Goal: Information Seeking & Learning: Compare options

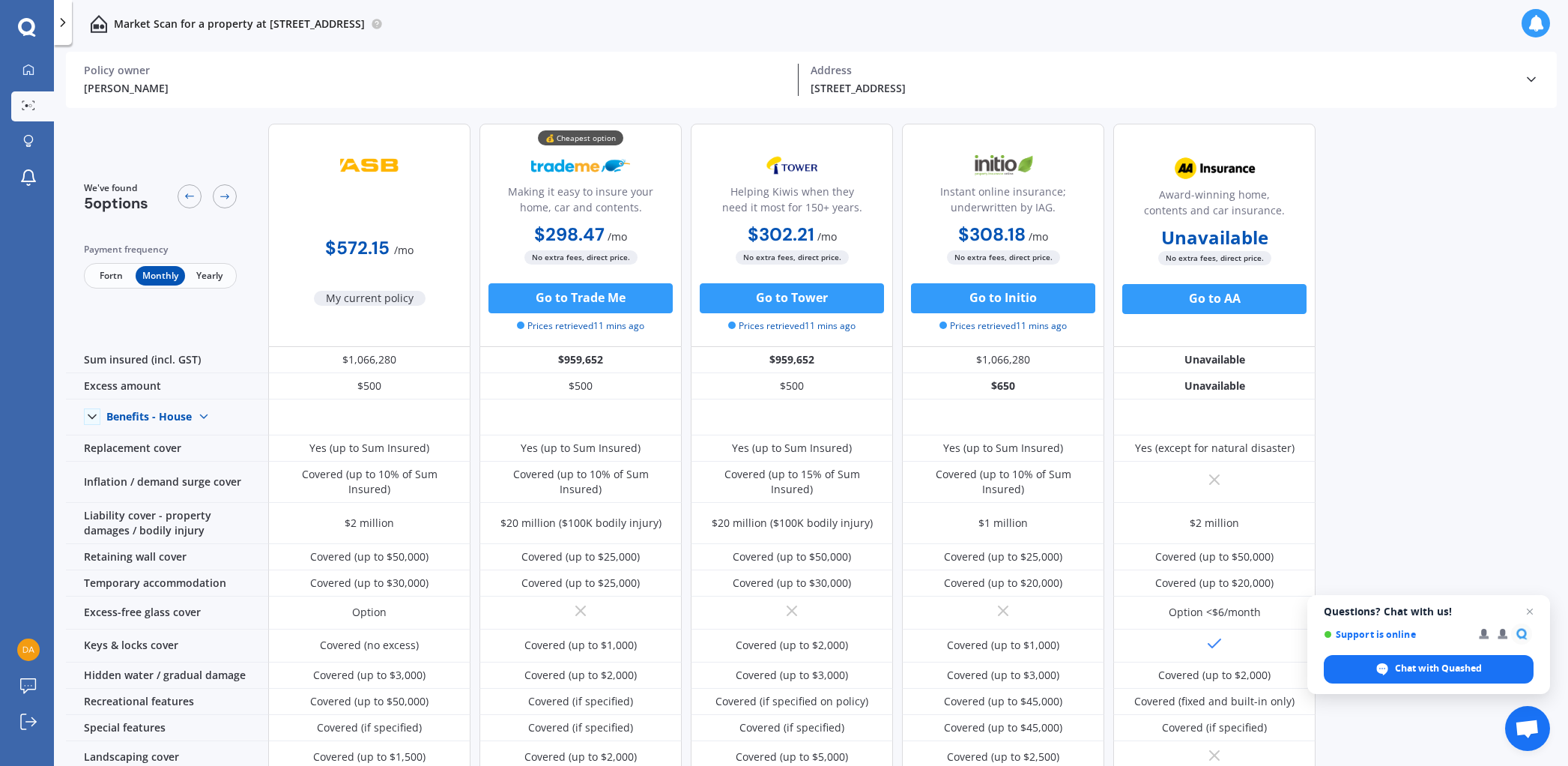
click at [639, 158] on div "💰 Cheapest option Making it easy to insure your home, car and contents." at bounding box center [581, 184] width 177 height 74
click at [26, 73] on icon at bounding box center [28, 69] width 11 height 11
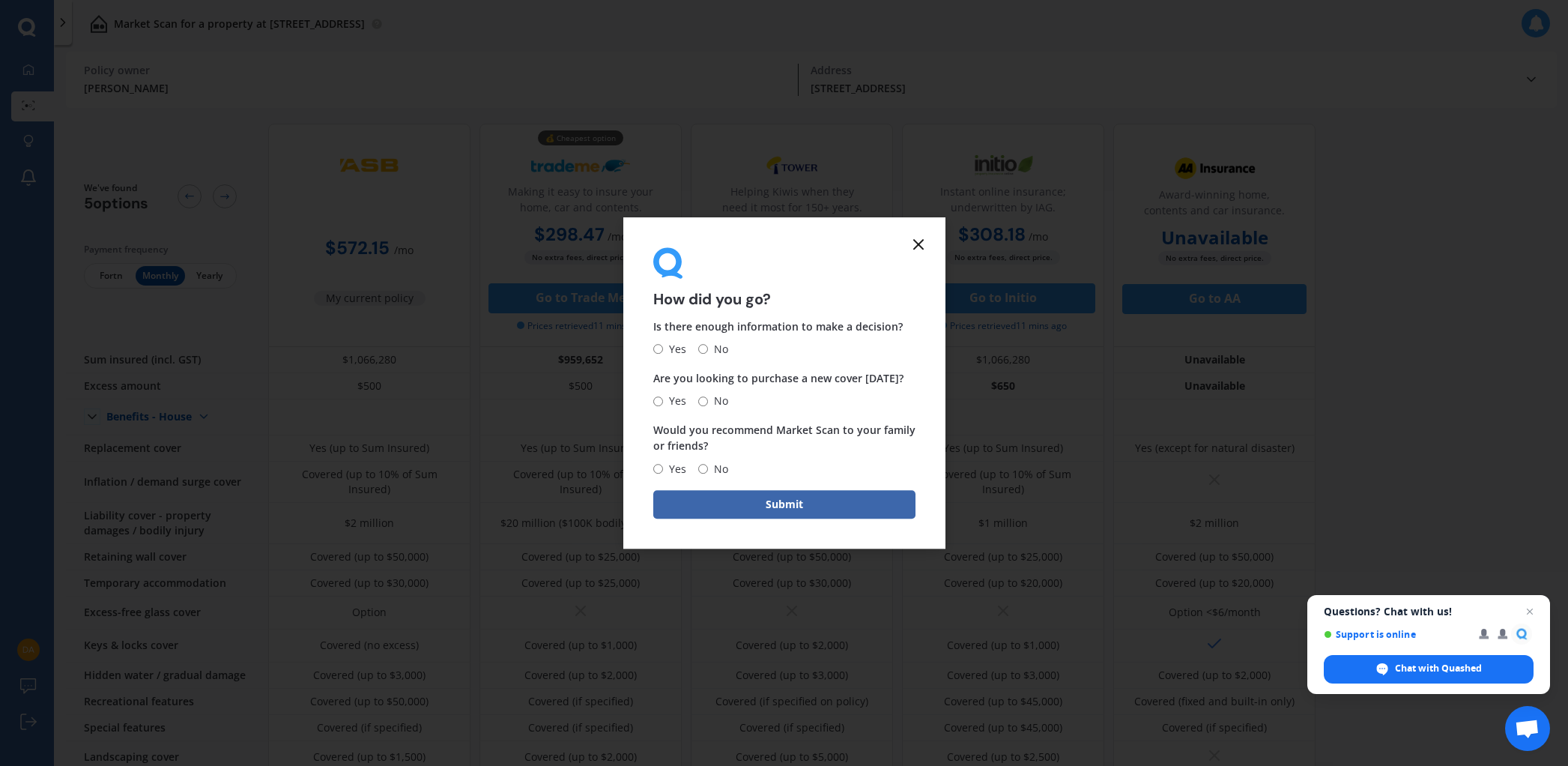
click at [917, 247] on icon at bounding box center [919, 244] width 18 height 18
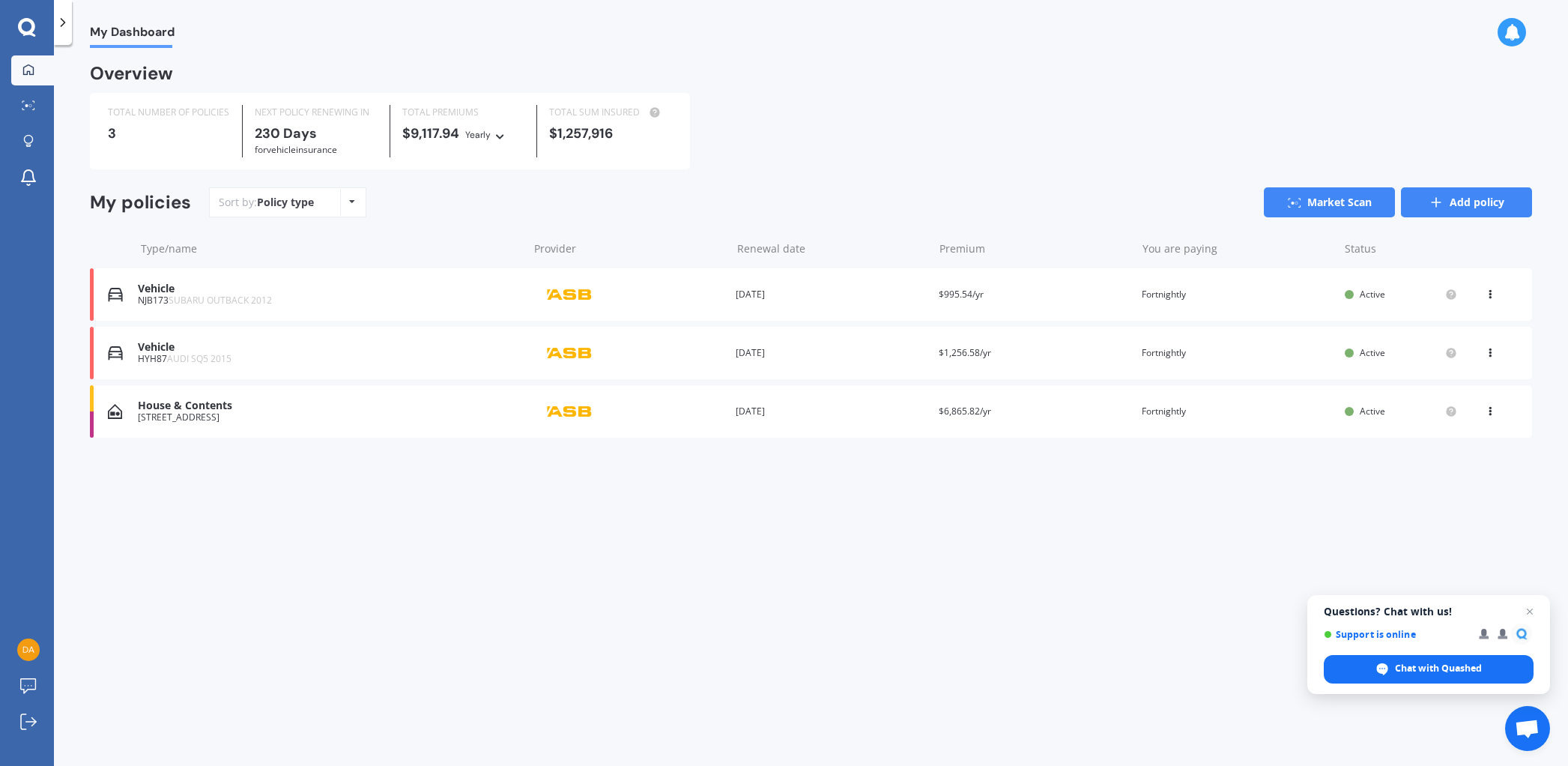
click at [1474, 205] on link "Add policy" at bounding box center [1466, 202] width 131 height 30
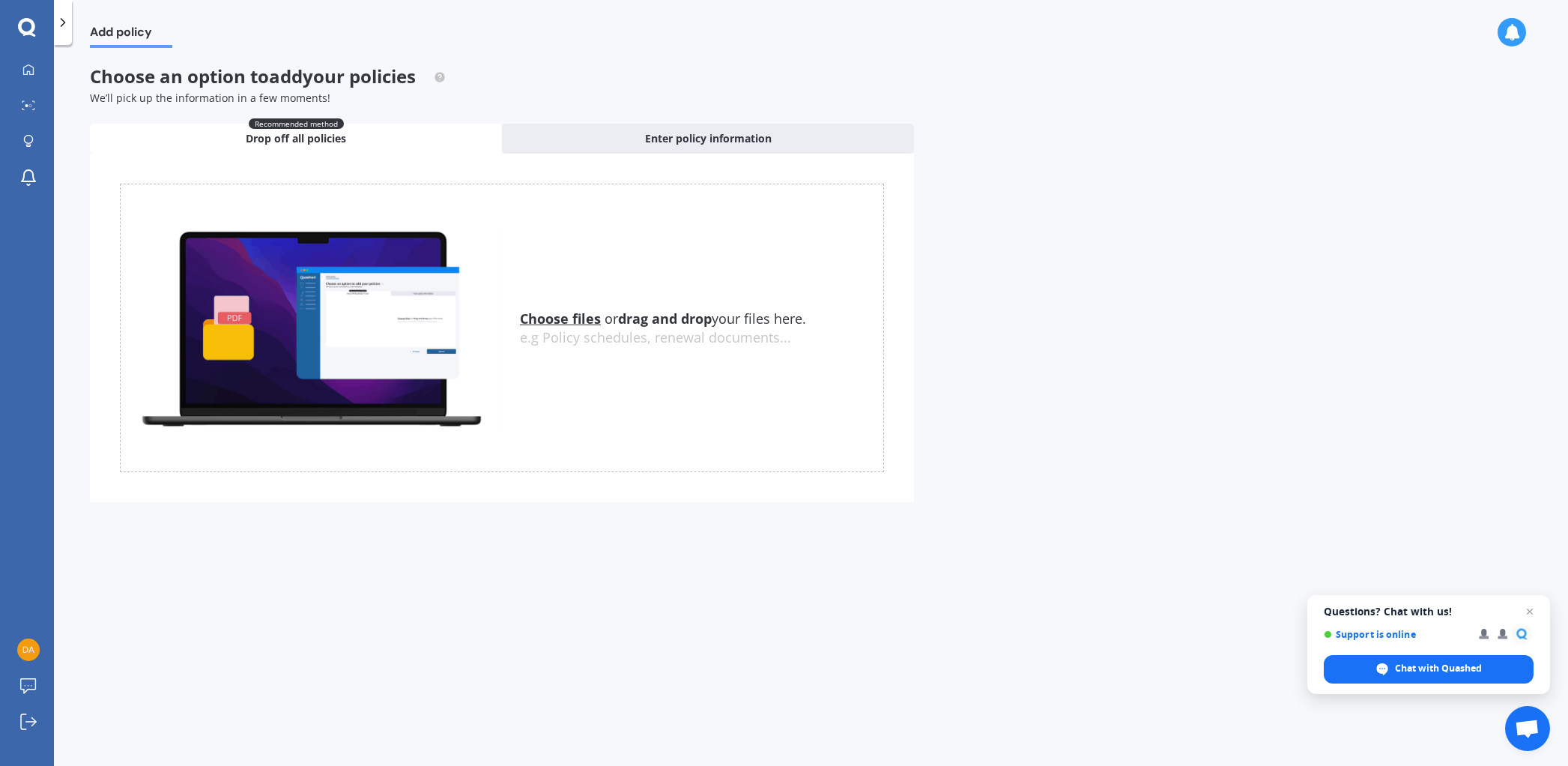
click at [298, 136] on span "Drop off all policies" at bounding box center [296, 138] width 100 height 15
click at [695, 138] on span "Enter policy information" at bounding box center [708, 138] width 127 height 15
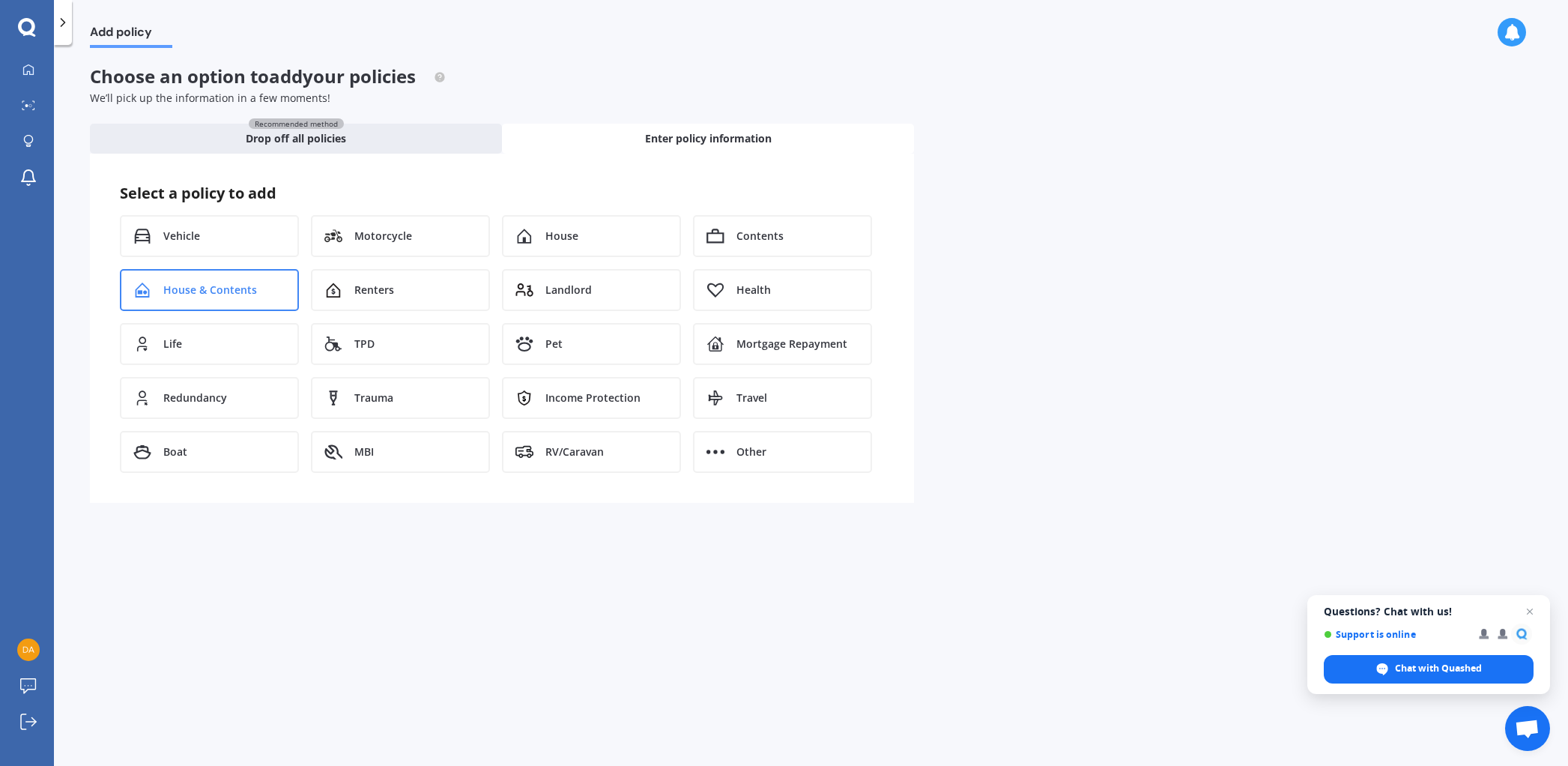
click at [209, 290] on span "House & Contents" at bounding box center [210, 290] width 94 height 15
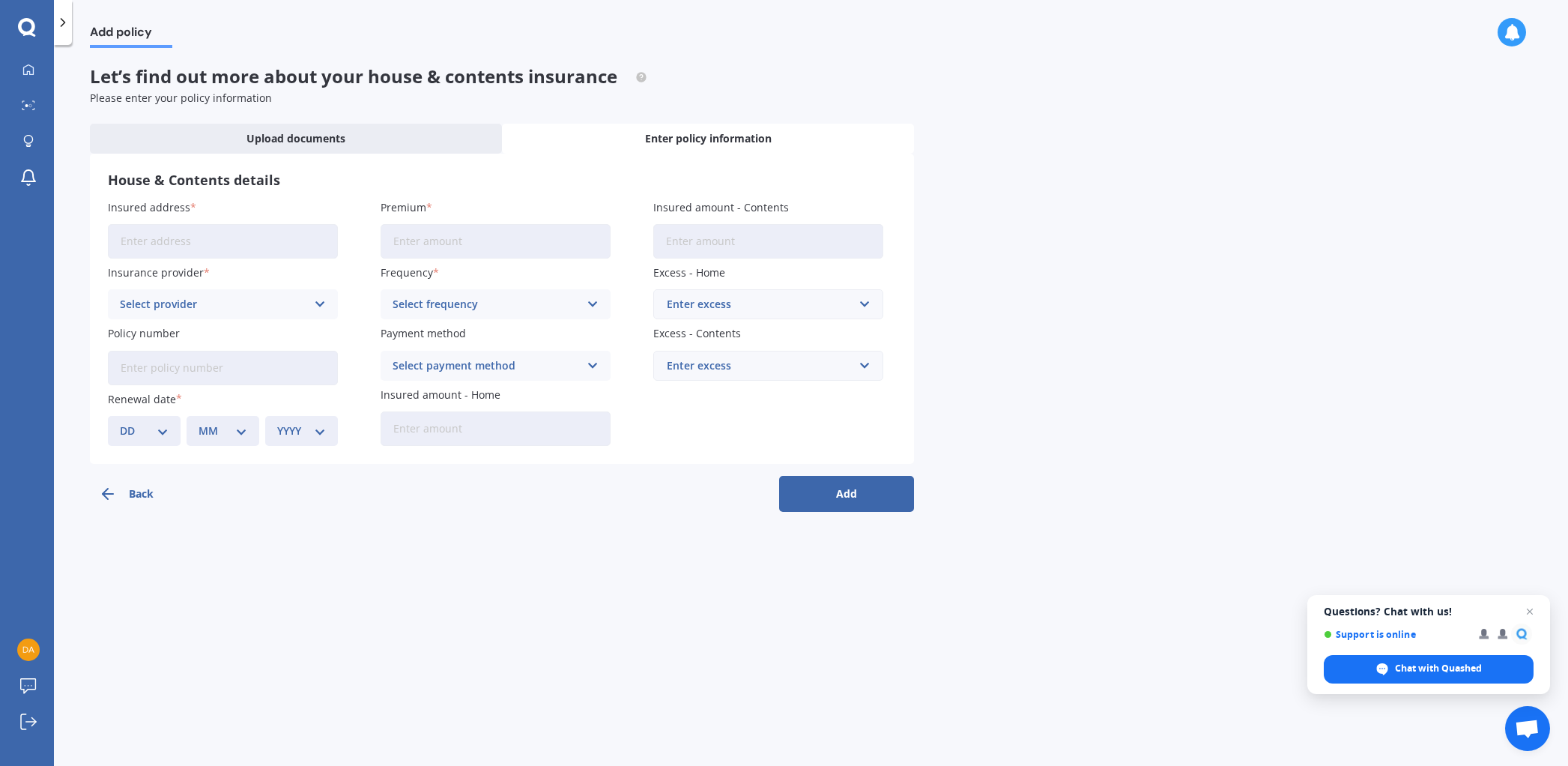
click at [200, 249] on input "Insured address" at bounding box center [222, 241] width 230 height 35
type input "[STREET_ADDRESS][PERSON_NAME]"
click at [328, 301] on div "Select provider AA AMI AMP ANZ ASB Ando BNZ Co-Operative Bank FMG Initio Kiwiba…" at bounding box center [222, 304] width 230 height 30
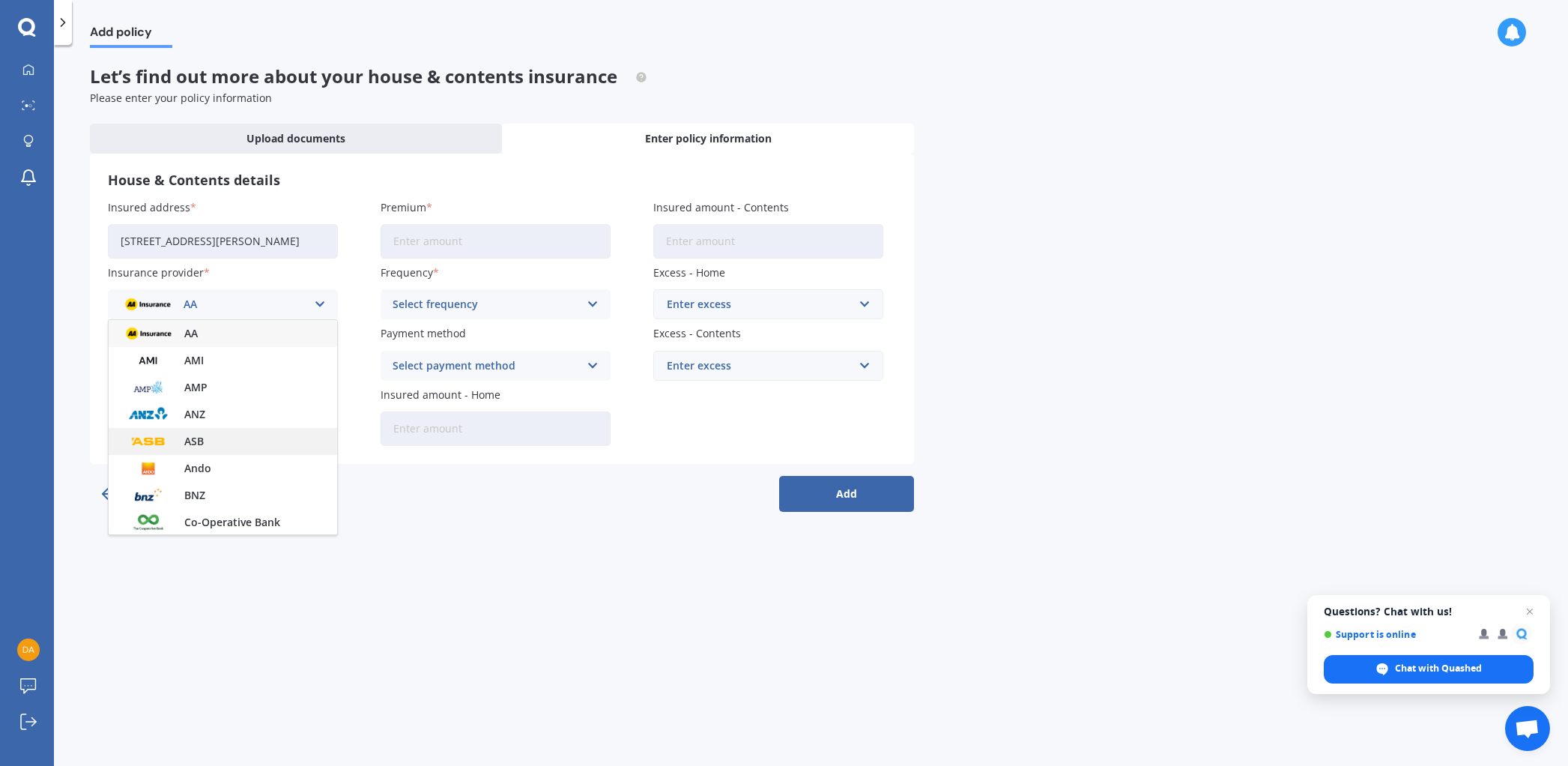
click at [168, 442] on img at bounding box center [148, 442] width 56 height 21
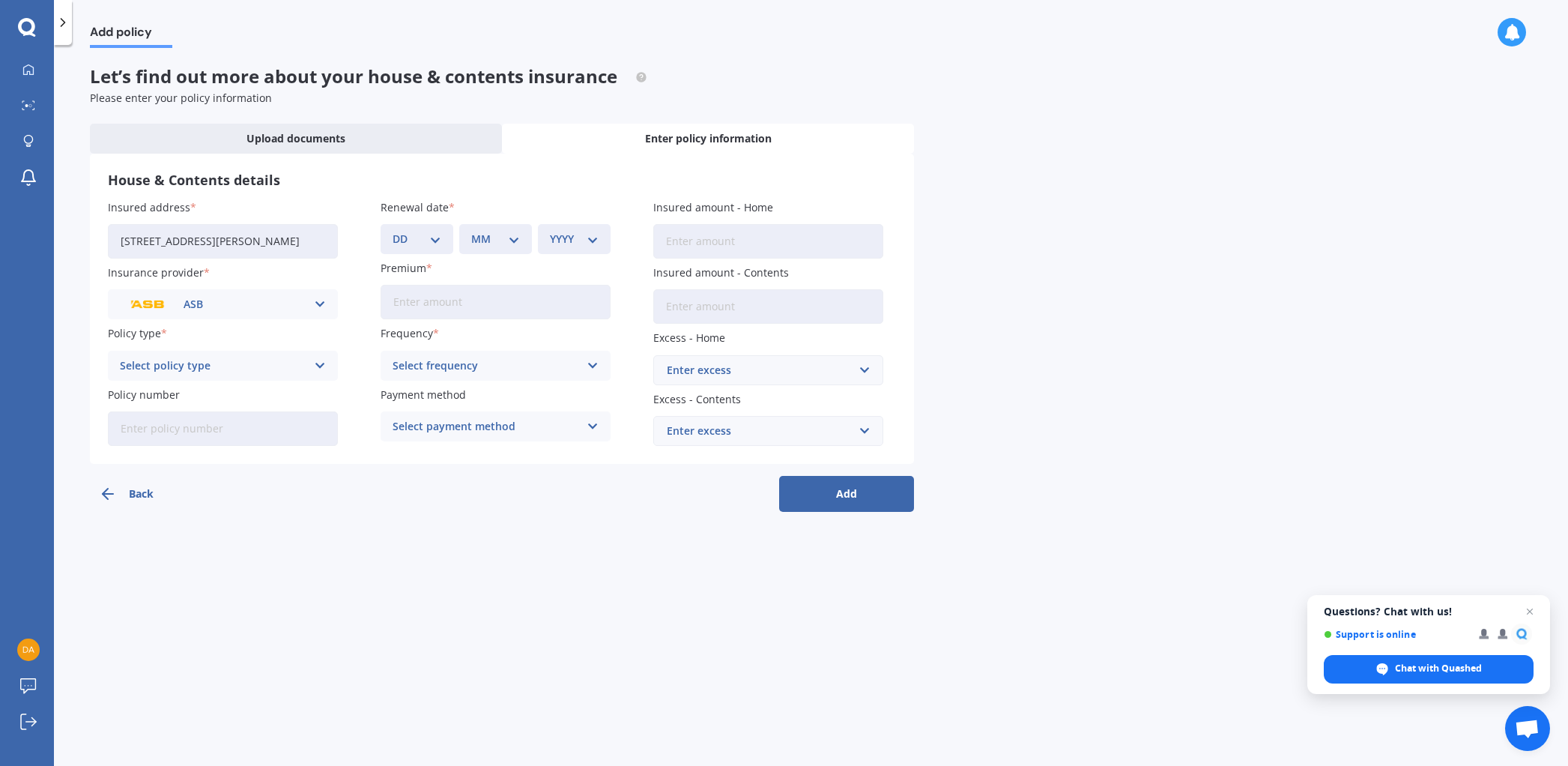
click at [320, 362] on icon at bounding box center [320, 366] width 13 height 16
click at [210, 392] on span "Home and Contents" at bounding box center [172, 395] width 104 height 11
click at [324, 433] on input "Policy number" at bounding box center [222, 429] width 230 height 35
type input "HOMP6000009328"
click at [438, 237] on select "DD 01 02 03 04 05 06 07 08 09 10 11 12 13 14 15 16 17 18 19 20 21 22 23 24 25 2…" at bounding box center [416, 239] width 49 height 16
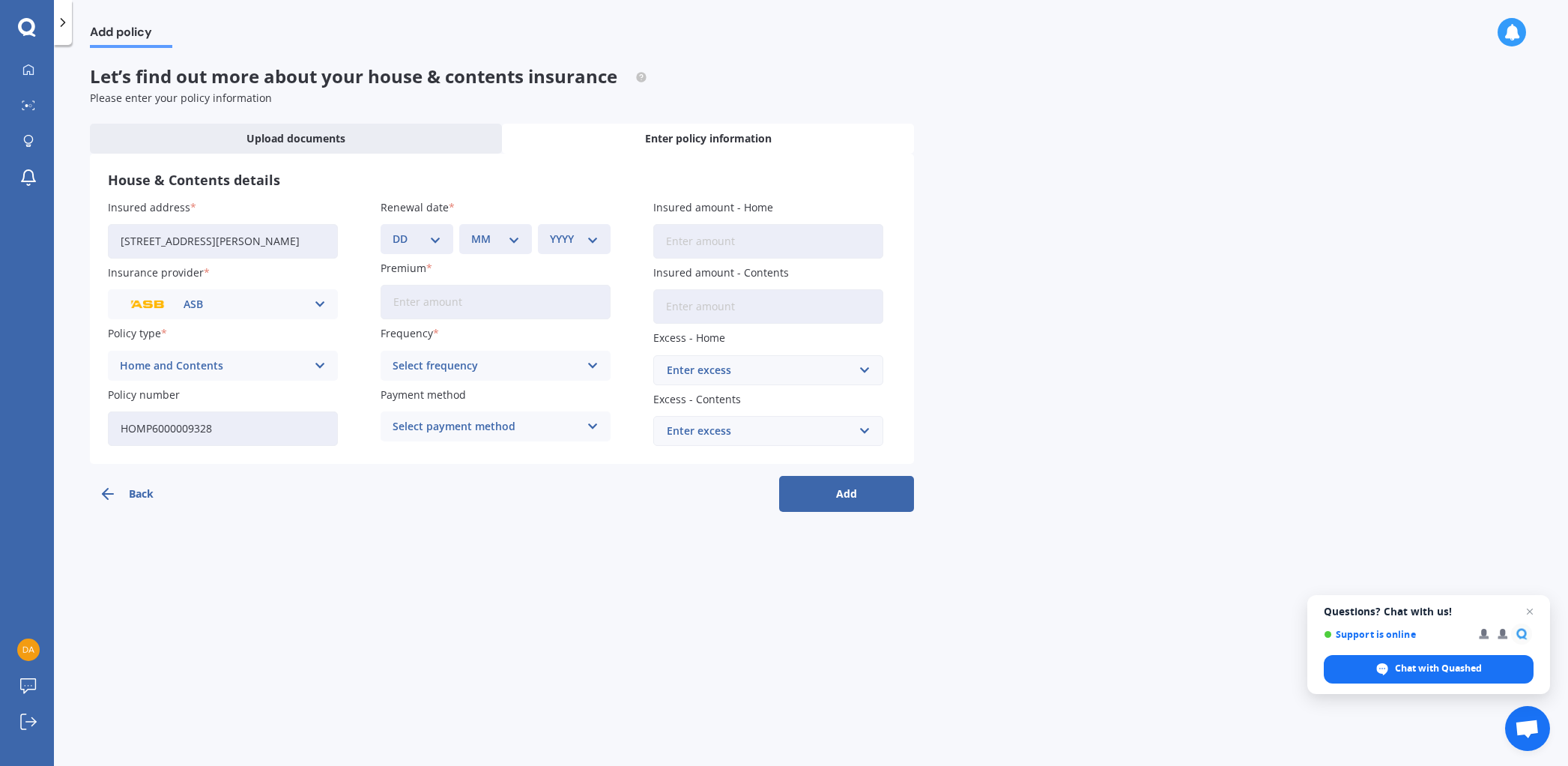
select select "20"
click at [509, 240] on select "MM 01 02 03 04 05 06 07 08 09 10 11 12" at bounding box center [496, 239] width 49 height 16
select select "08"
click at [568, 243] on select "YYYY 2027 2026 2025 2024 2023 2022 2021 2020 2019 2018 2017 2016 2015 2014 2013…" at bounding box center [574, 239] width 49 height 16
select select "2026"
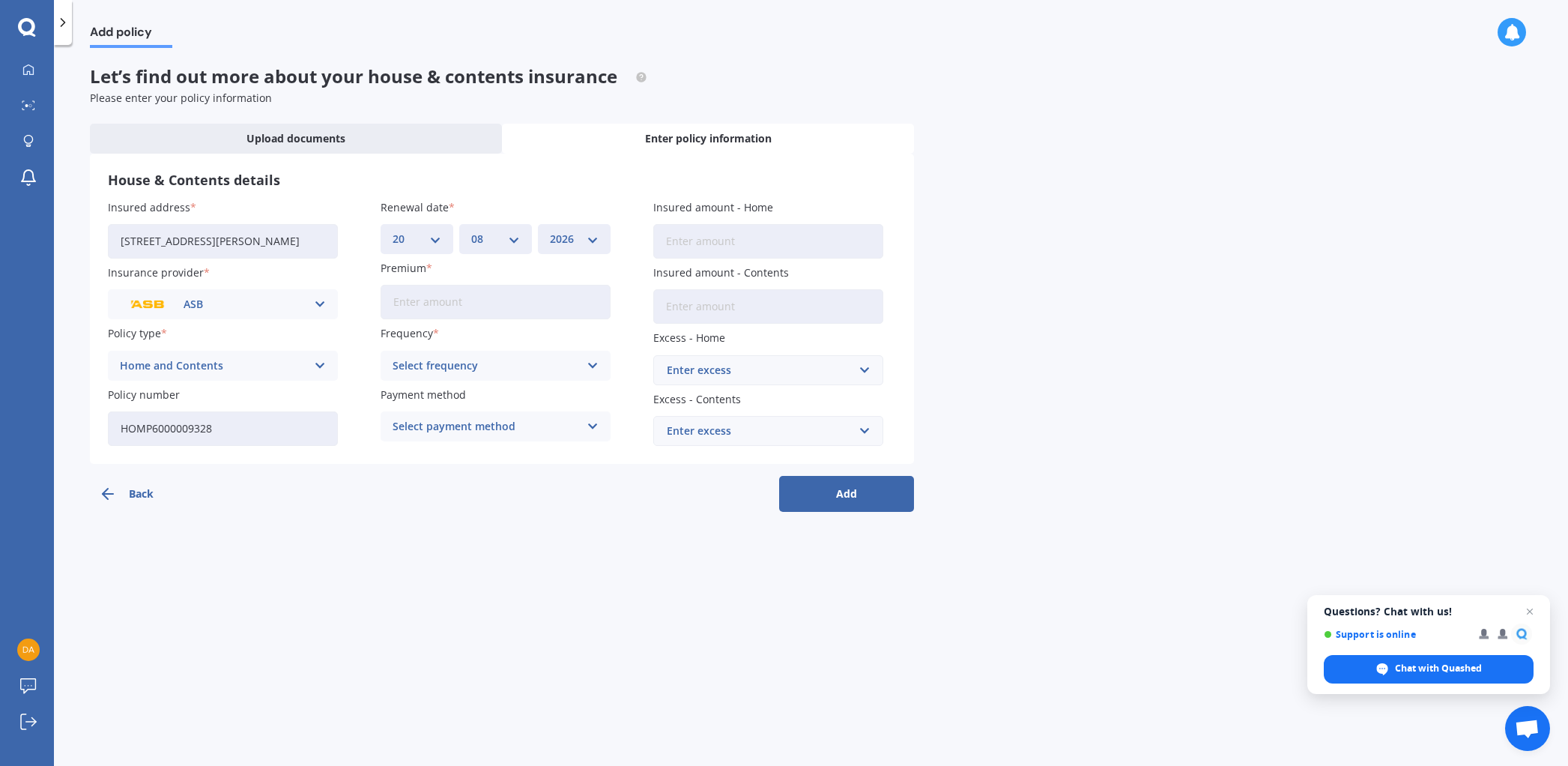
drag, startPoint x: 456, startPoint y: 295, endPoint x: 464, endPoint y: 297, distance: 8.2
click at [456, 295] on input "Premium" at bounding box center [496, 302] width 230 height 35
type input "$264.07"
click at [590, 363] on icon at bounding box center [593, 366] width 13 height 16
click at [430, 501] on span "Fortnightly" at bounding box center [421, 502] width 57 height 11
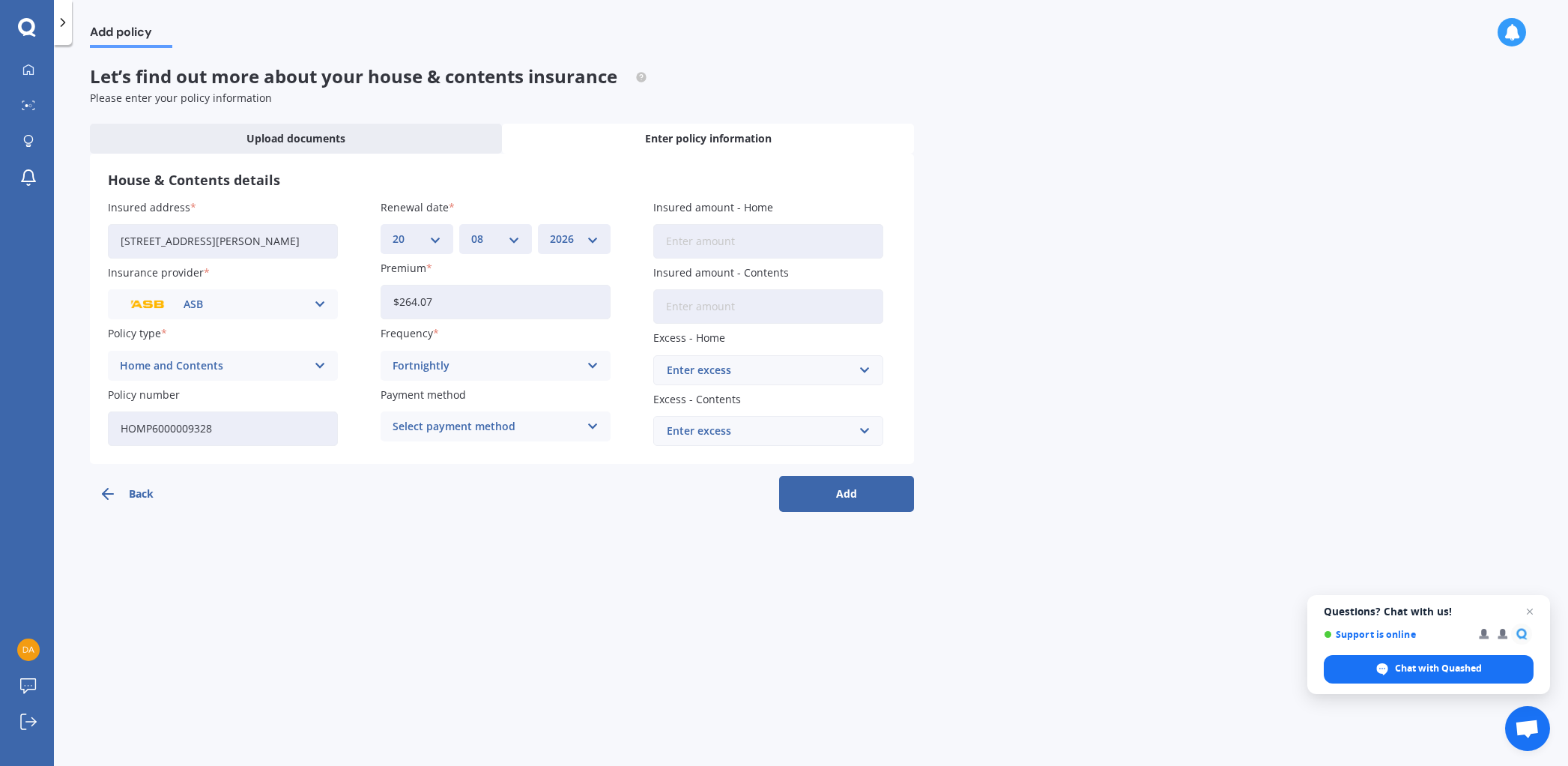
click at [589, 425] on icon at bounding box center [593, 426] width 13 height 16
drag, startPoint x: 493, startPoint y: 481, endPoint x: 506, endPoint y: 468, distance: 18.4
click at [493, 480] on span "Direct debit - credit/debit card" at bounding box center [471, 482] width 157 height 11
click at [843, 243] on input "Insured amount - Home" at bounding box center [768, 241] width 230 height 35
type input "$776,029"
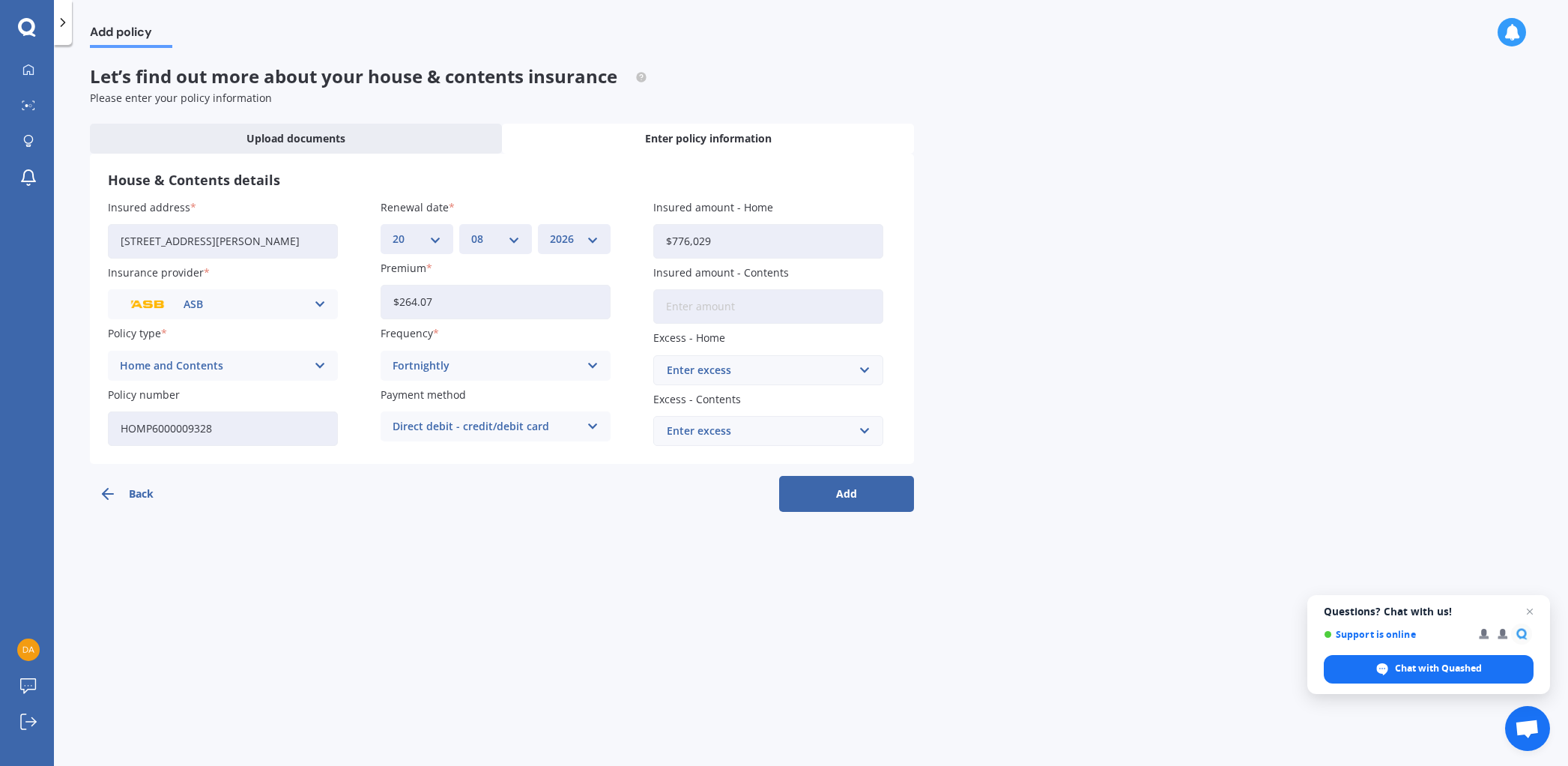
click at [856, 307] on input "Insured amount - Contents" at bounding box center [768, 307] width 230 height 35
type input "$78,418"
click at [868, 366] on input "text" at bounding box center [763, 370] width 217 height 28
type input "500"
click at [687, 394] on b "500" at bounding box center [681, 398] width 18 height 11
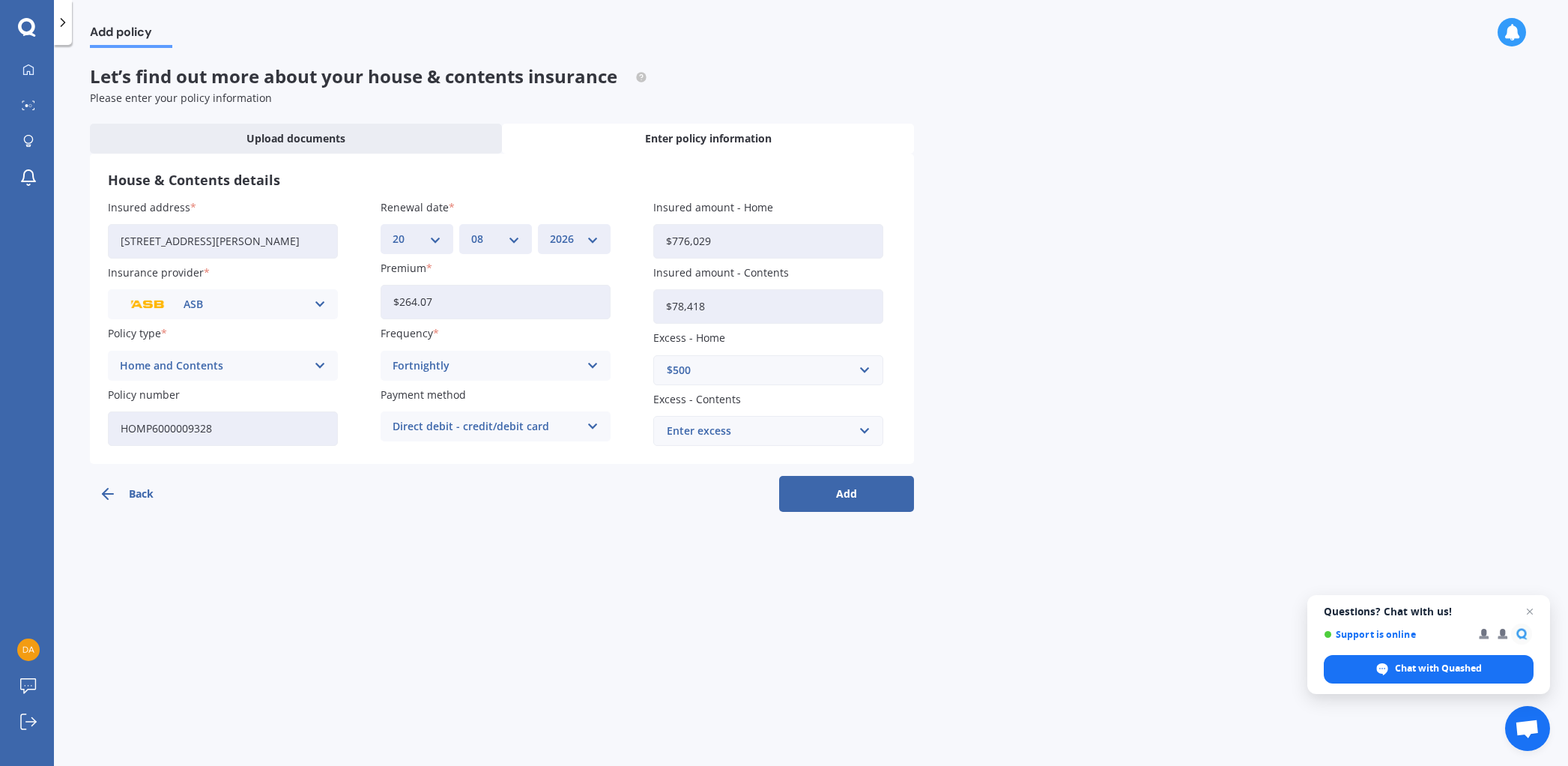
click at [818, 430] on div "Enter excess" at bounding box center [759, 430] width 185 height 16
click at [683, 538] on span "$500" at bounding box center [678, 542] width 24 height 11
click at [715, 431] on div "$500" at bounding box center [759, 430] width 185 height 16
click at [681, 538] on span "$500" at bounding box center [678, 542] width 24 height 11
click at [841, 499] on button "Add" at bounding box center [846, 493] width 135 height 36
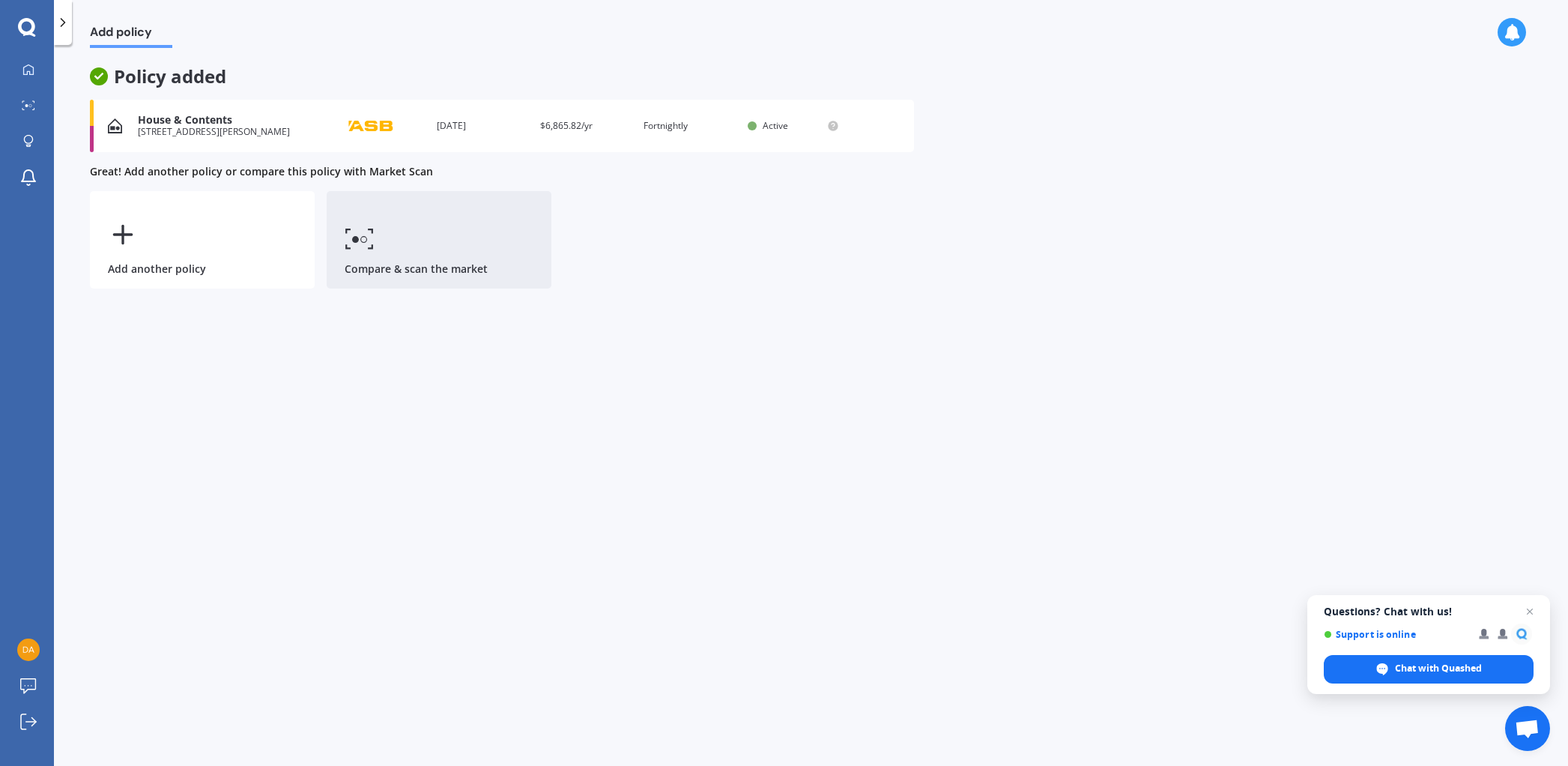
click at [411, 257] on link "Compare & scan the market" at bounding box center [439, 239] width 225 height 97
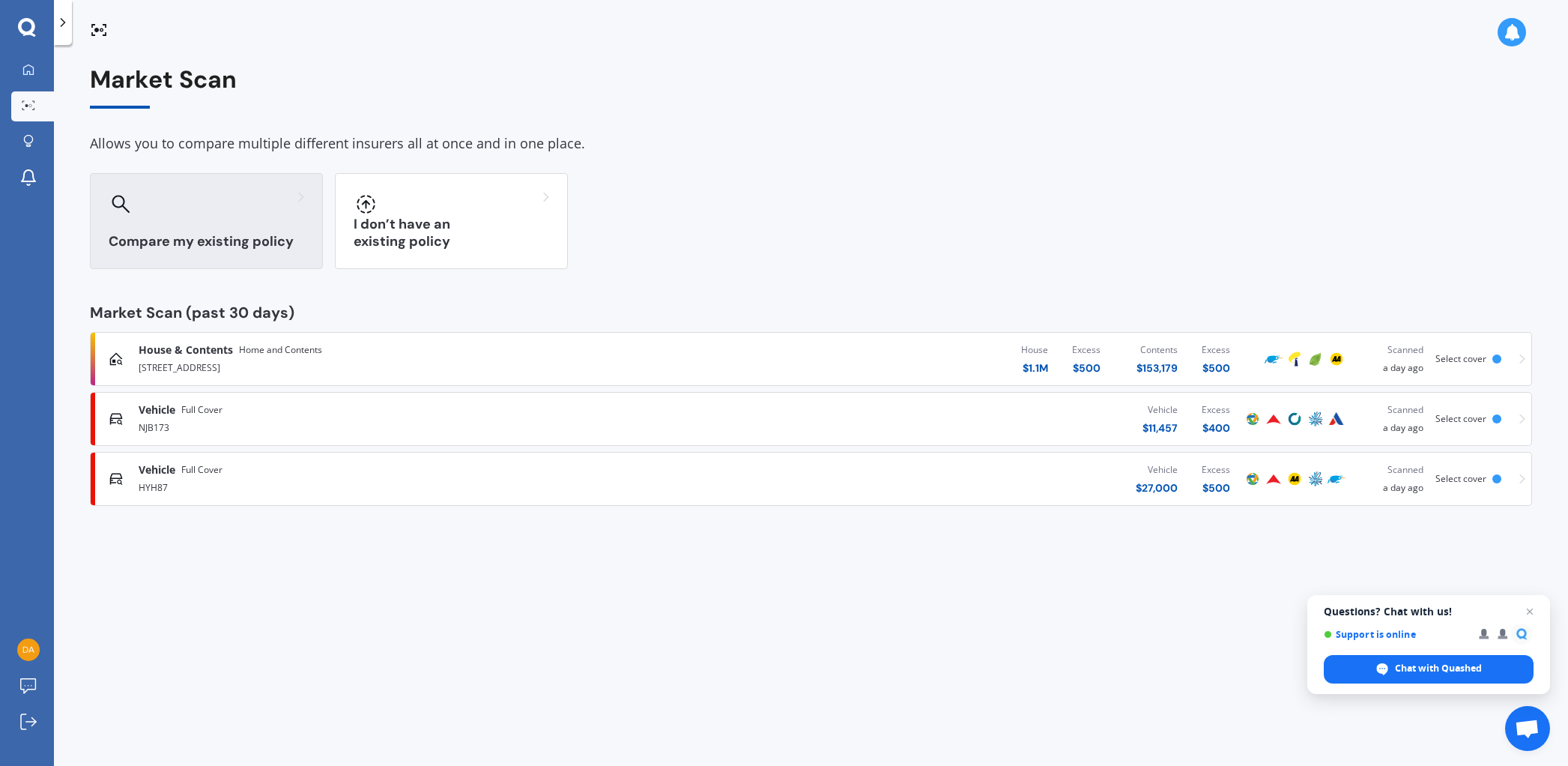
click at [222, 225] on div "Compare my existing policy" at bounding box center [206, 221] width 233 height 96
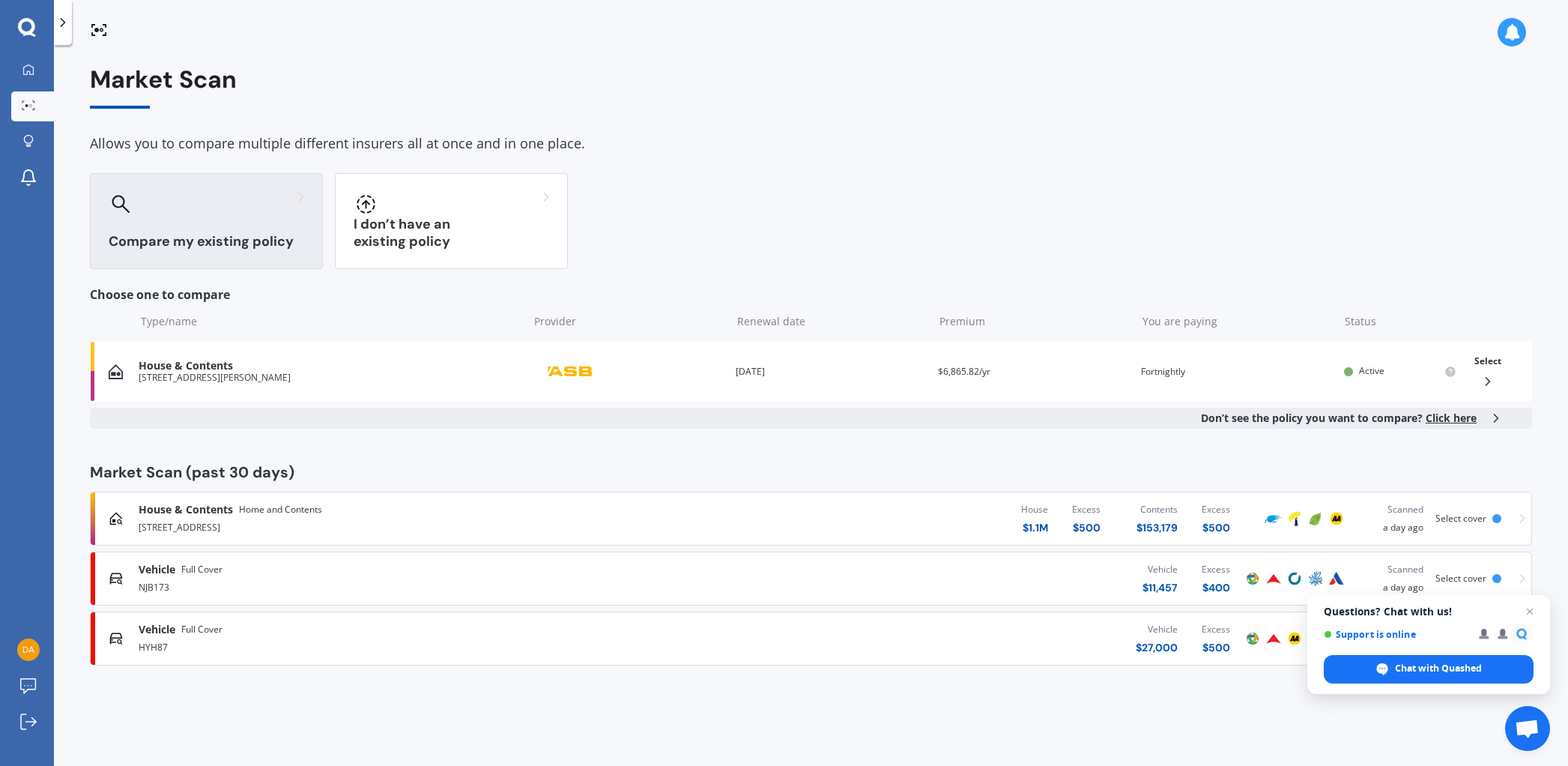
click at [222, 225] on div "Compare my existing policy" at bounding box center [206, 221] width 233 height 96
click at [1452, 417] on span "Click here" at bounding box center [1451, 418] width 51 height 15
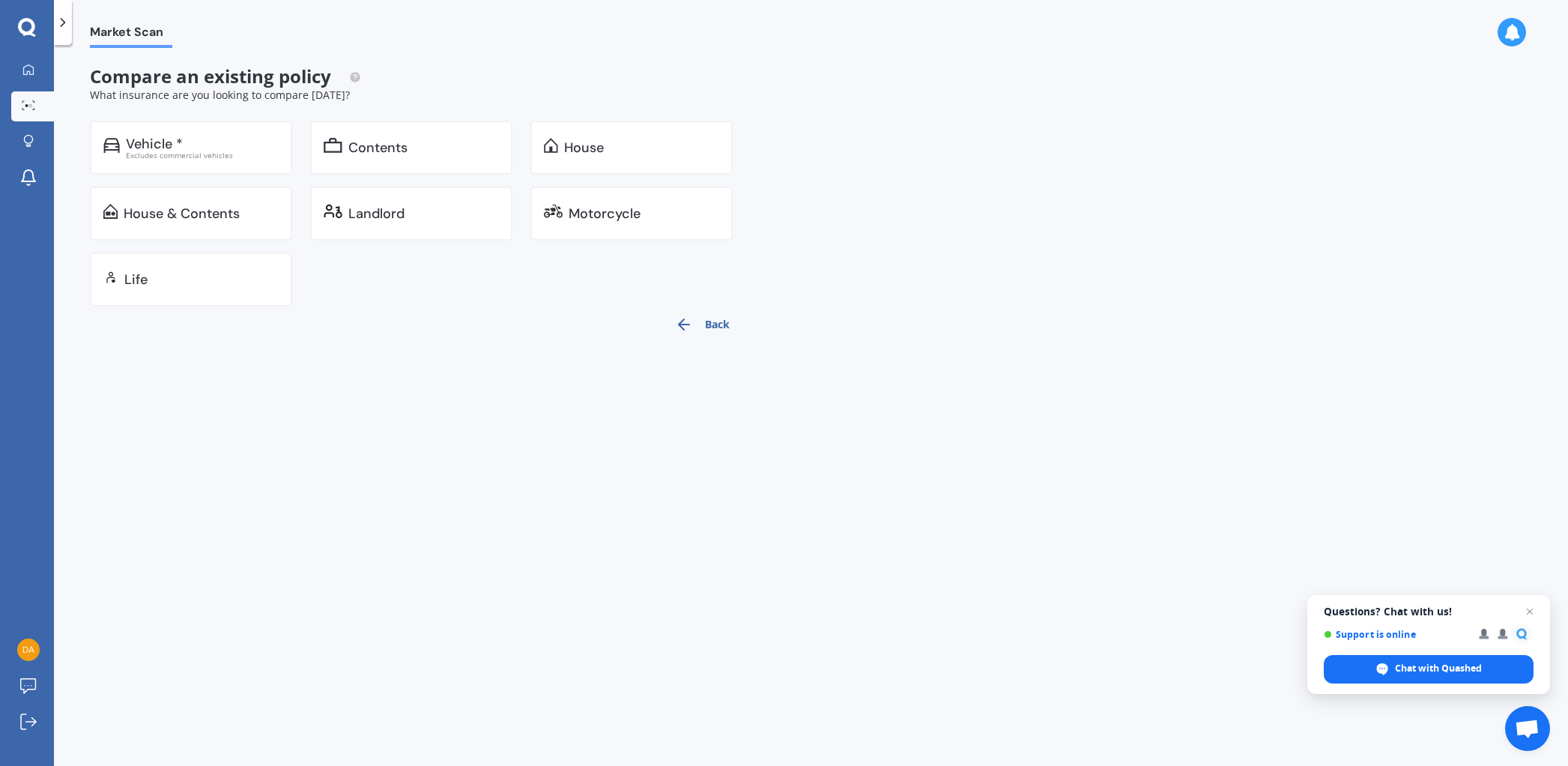
click at [692, 320] on icon "button" at bounding box center [684, 324] width 18 height 18
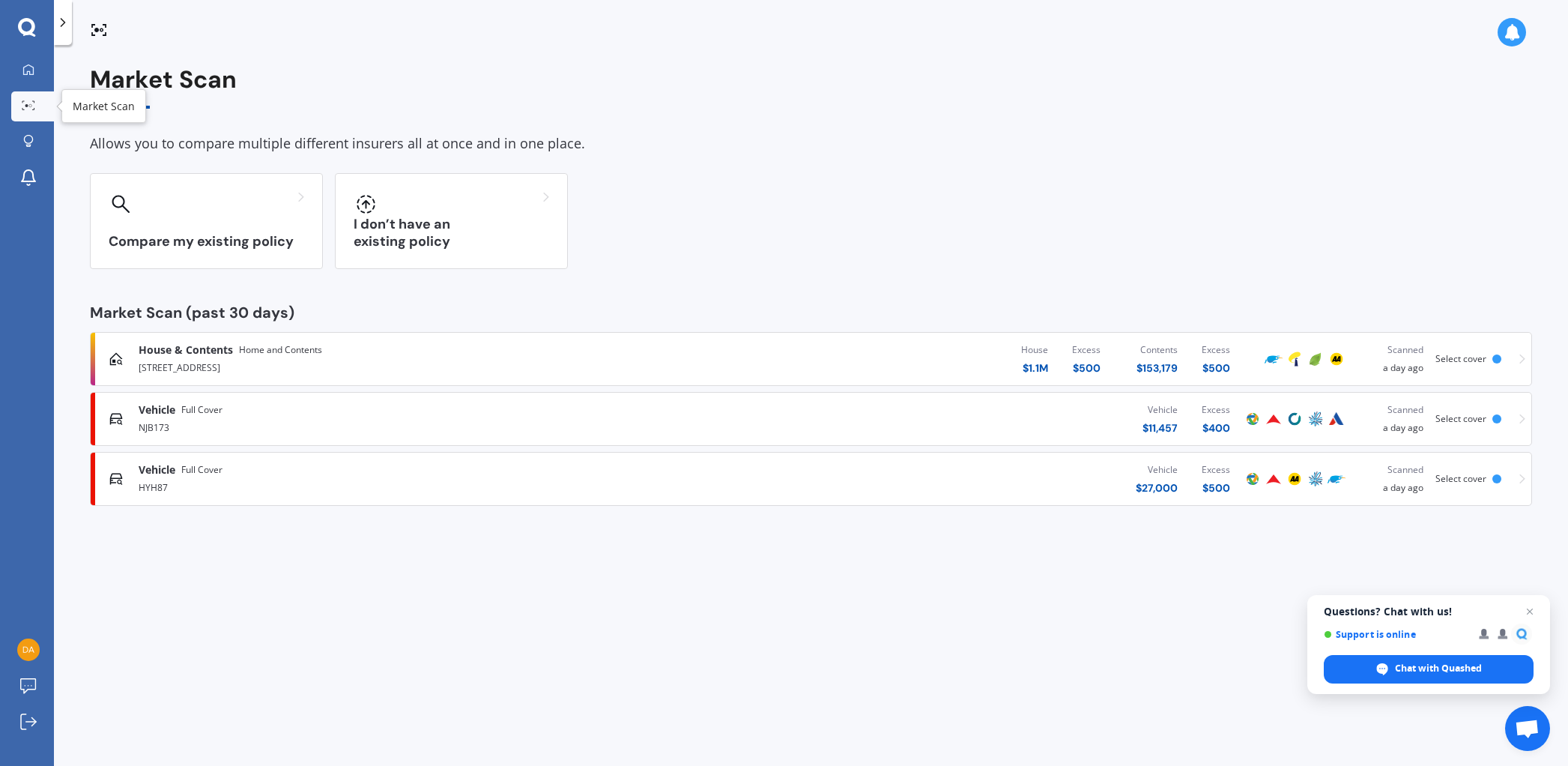
click at [36, 104] on div at bounding box center [28, 106] width 23 height 11
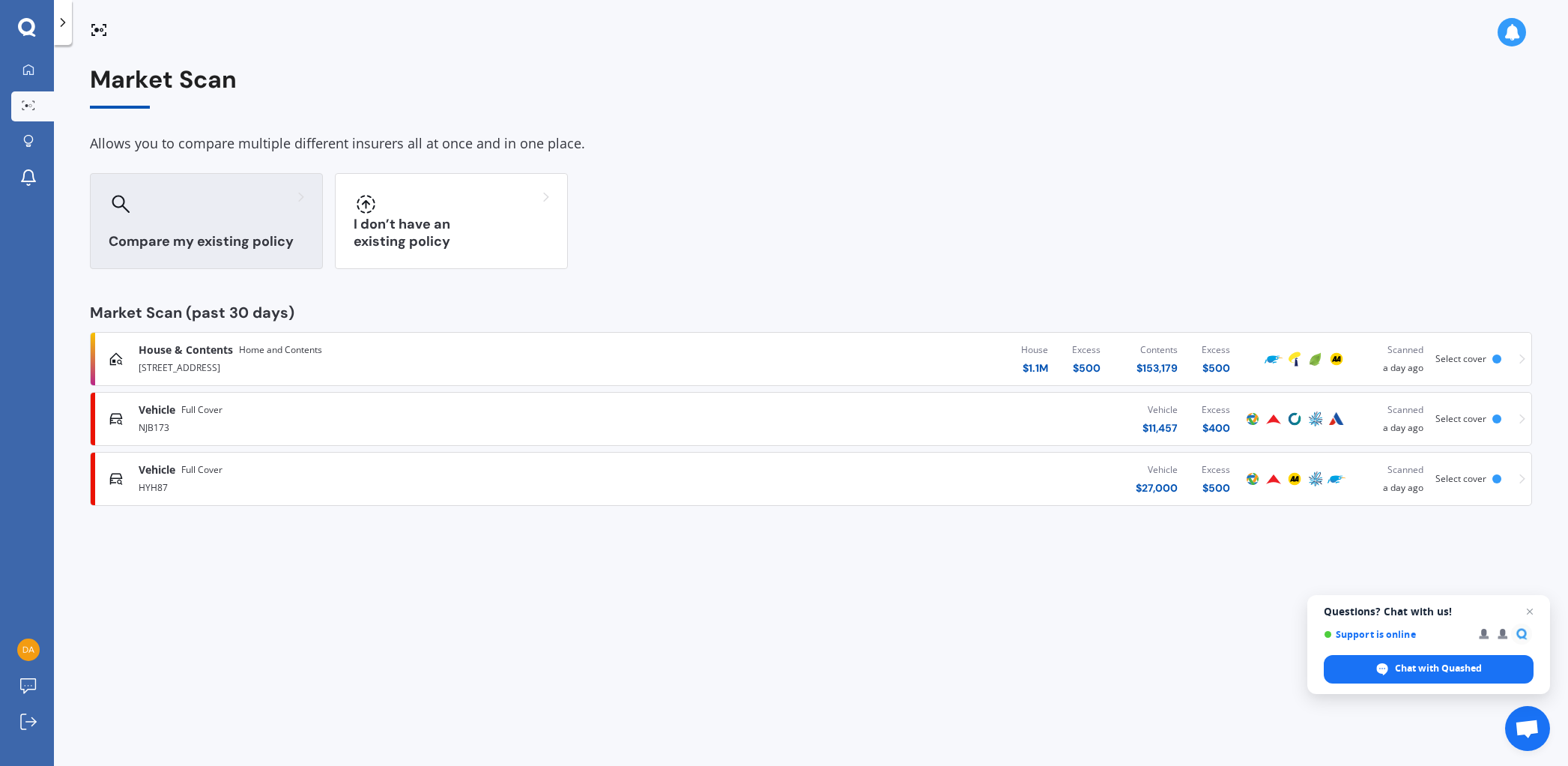
click at [232, 215] on div at bounding box center [206, 204] width 196 height 24
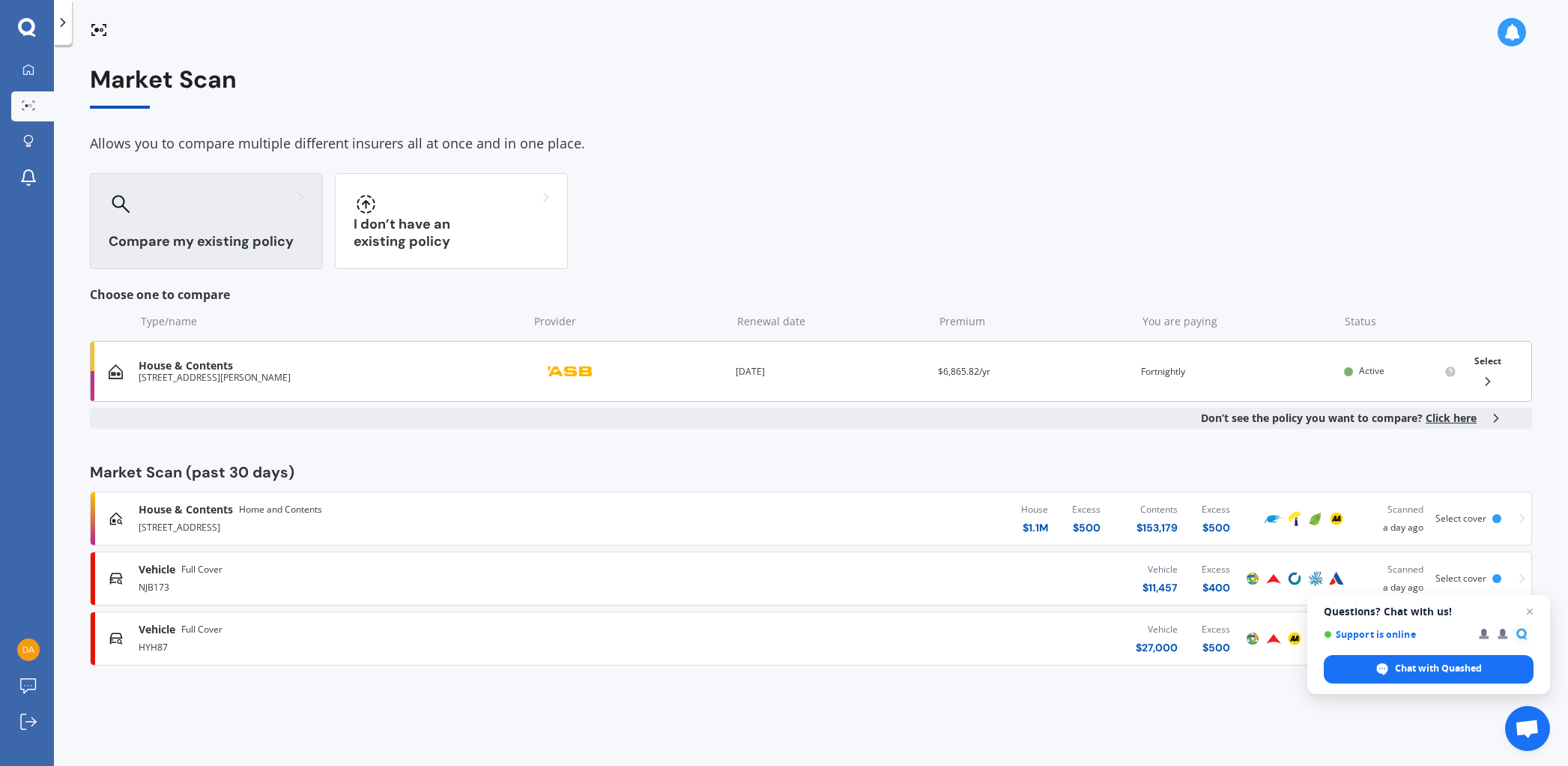
click at [241, 375] on div "[STREET_ADDRESS][PERSON_NAME]" at bounding box center [329, 377] width 382 height 11
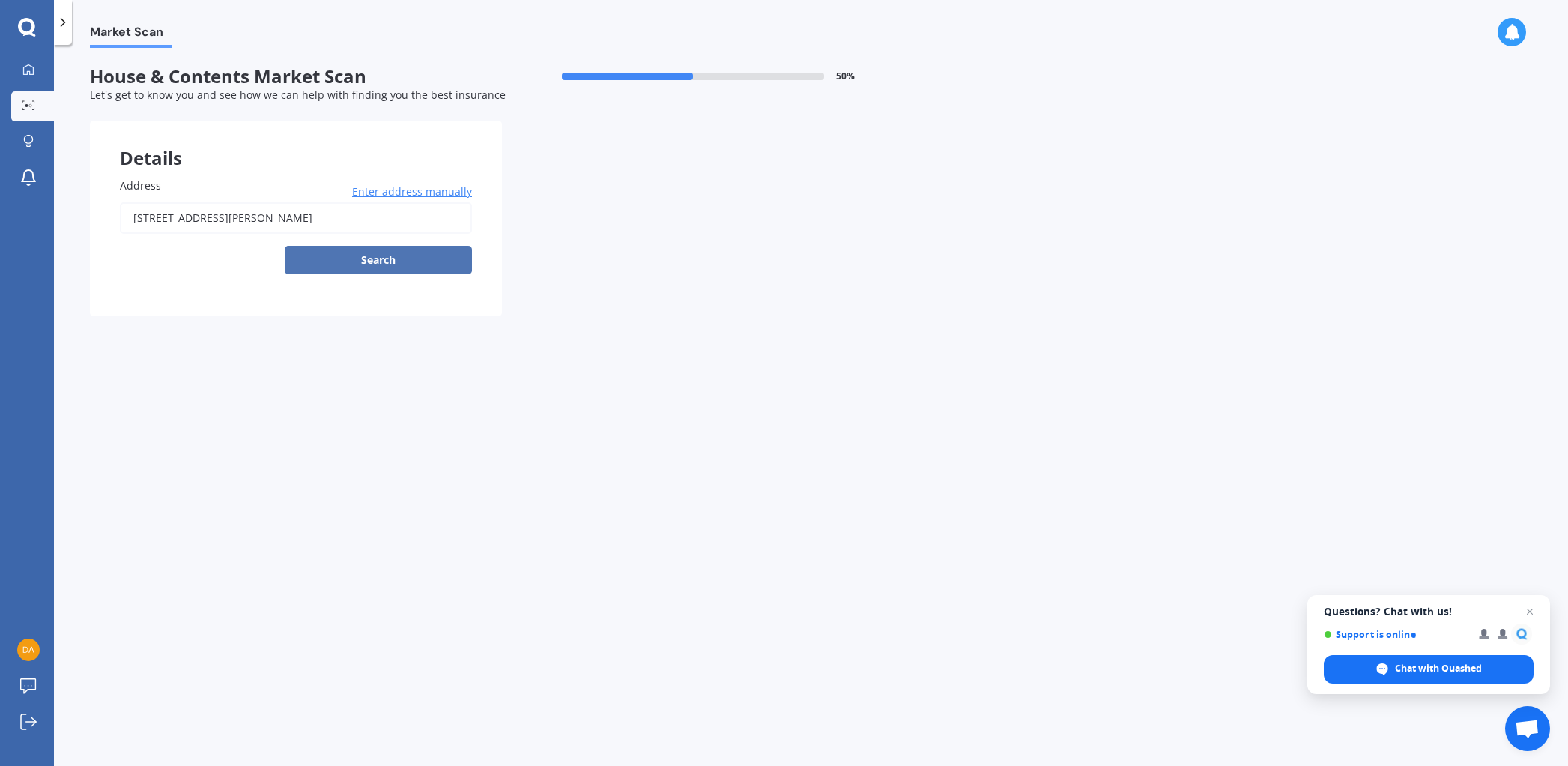
click at [375, 258] on button "Search" at bounding box center [378, 260] width 188 height 28
type input "[STREET_ADDRESS][PERSON_NAME]"
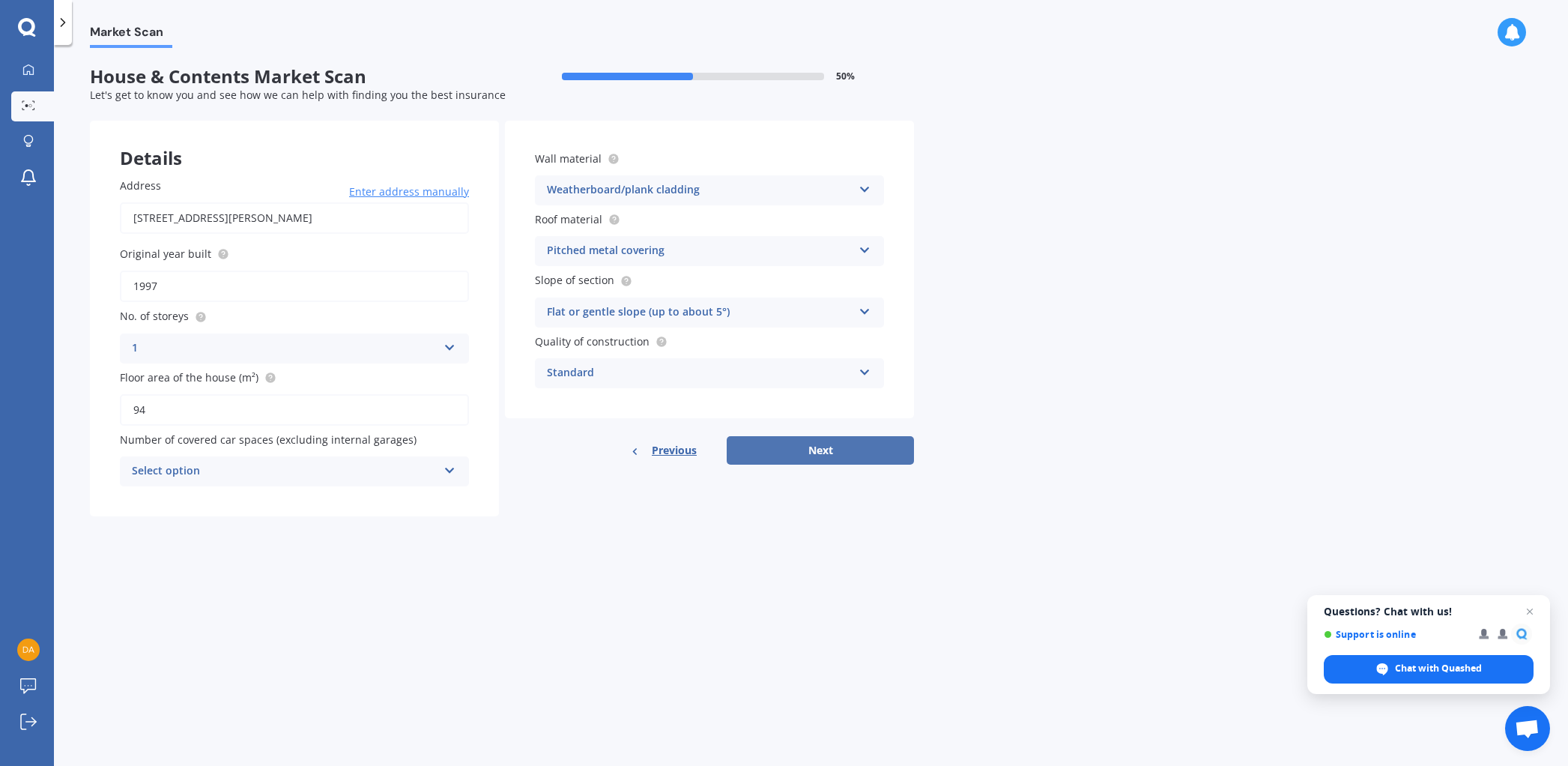
click at [835, 446] on button "Next" at bounding box center [821, 450] width 188 height 28
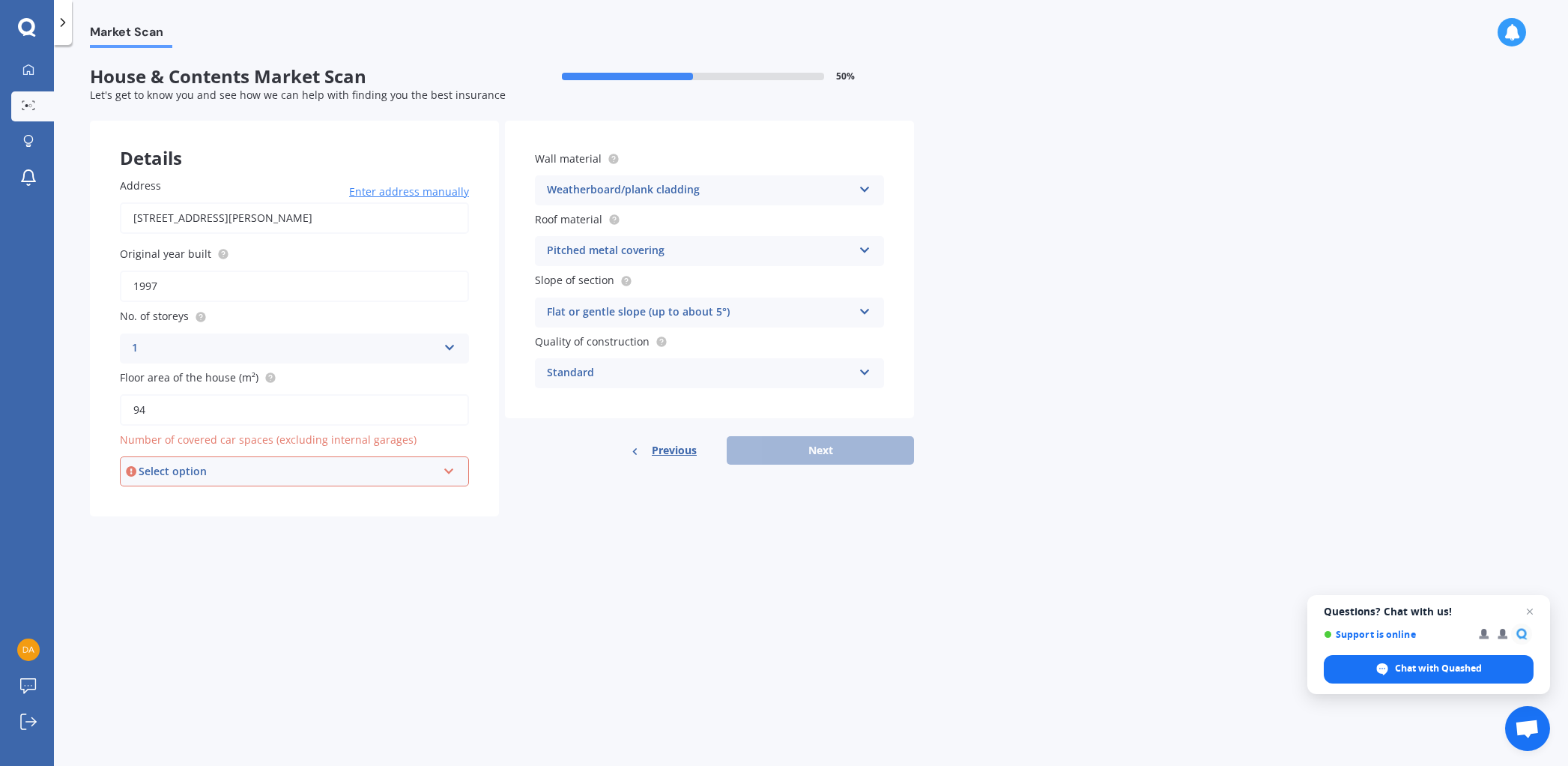
click at [449, 468] on icon at bounding box center [449, 468] width 13 height 11
click at [139, 497] on div "0" at bounding box center [294, 499] width 346 height 27
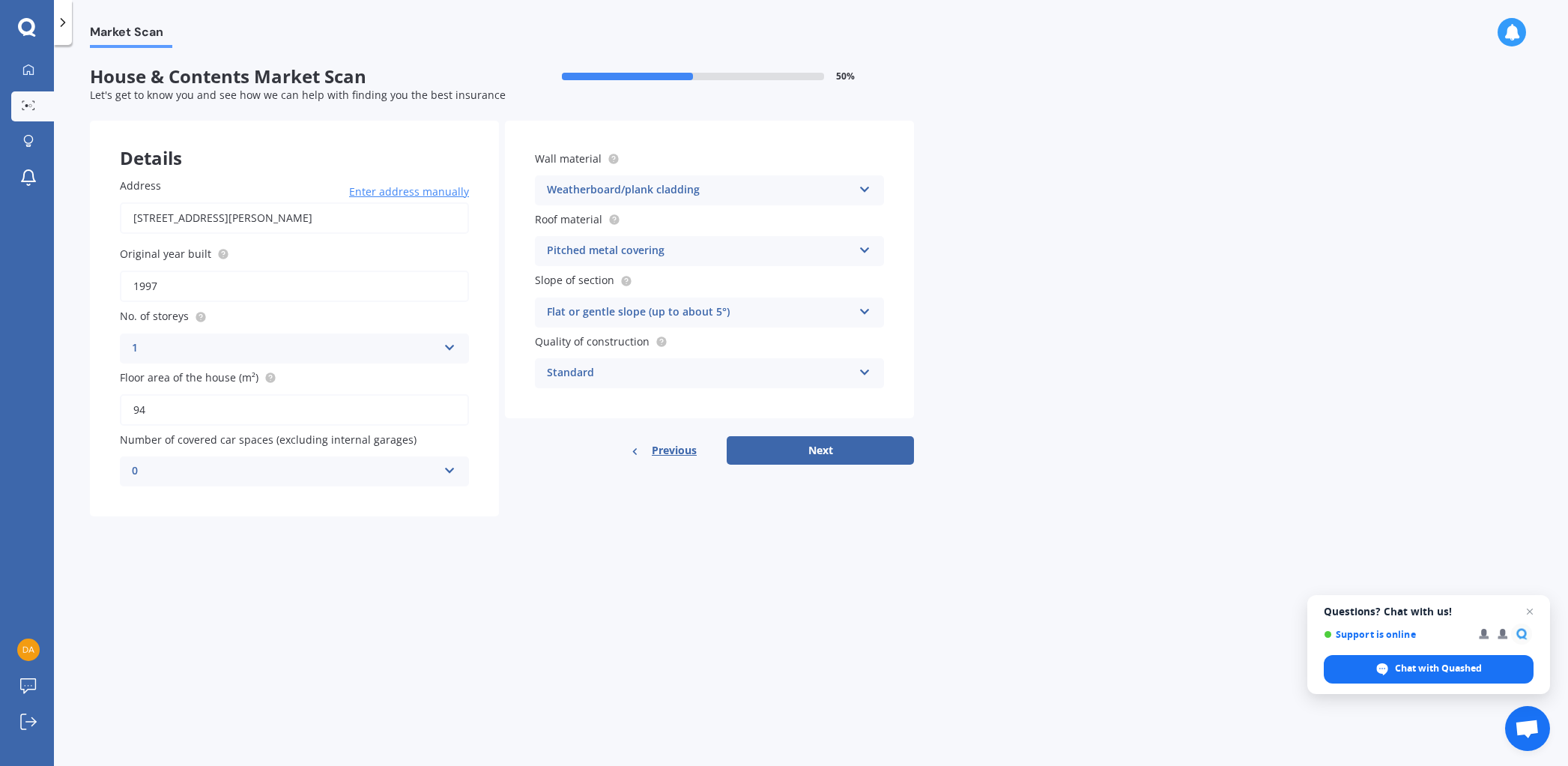
click at [451, 466] on icon at bounding box center [450, 468] width 13 height 11
click at [137, 529] on span "1" at bounding box center [135, 527] width 6 height 15
click at [806, 448] on button "Next" at bounding box center [821, 450] width 188 height 28
select select "13"
select select "03"
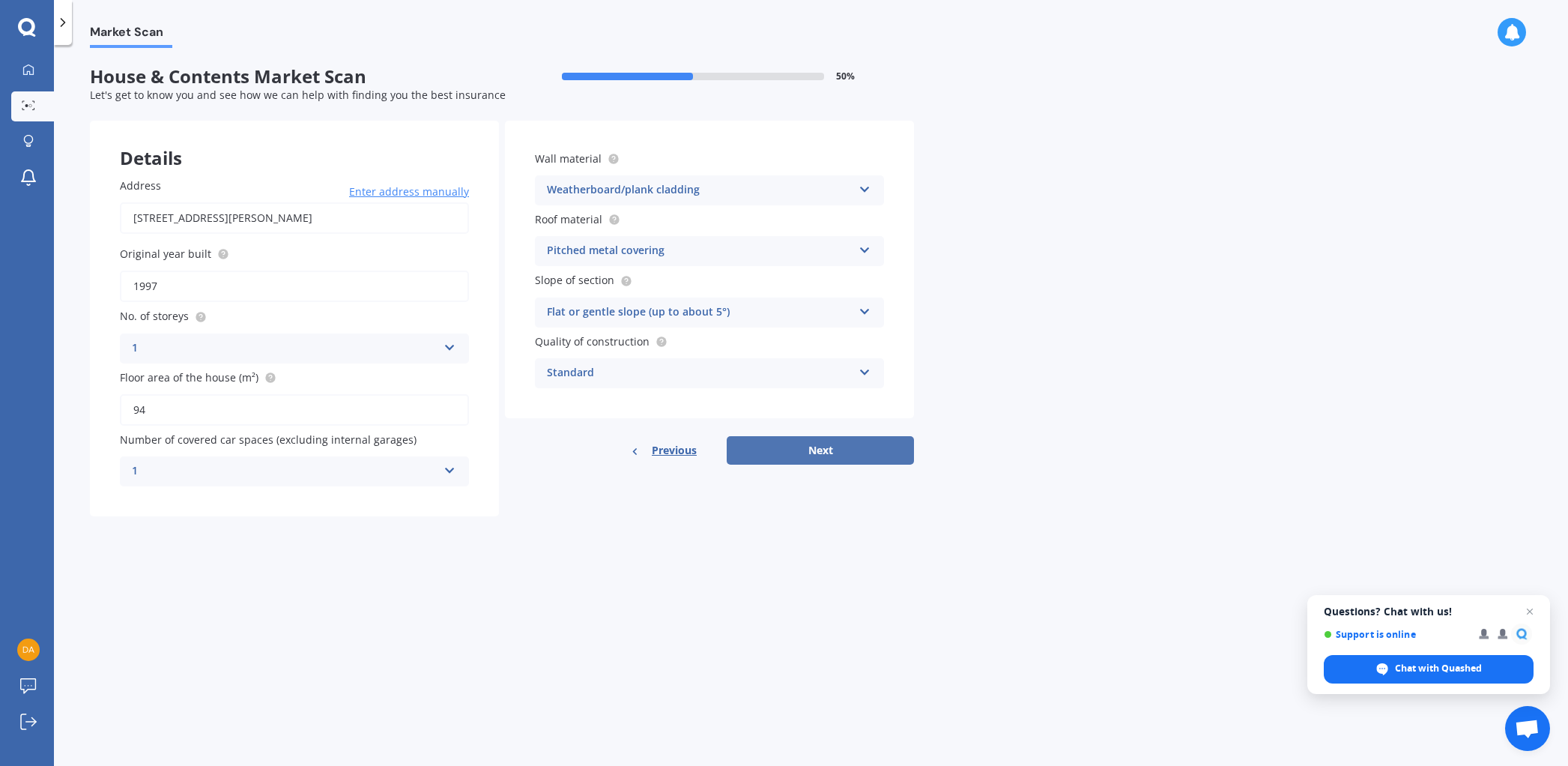
select select "1959"
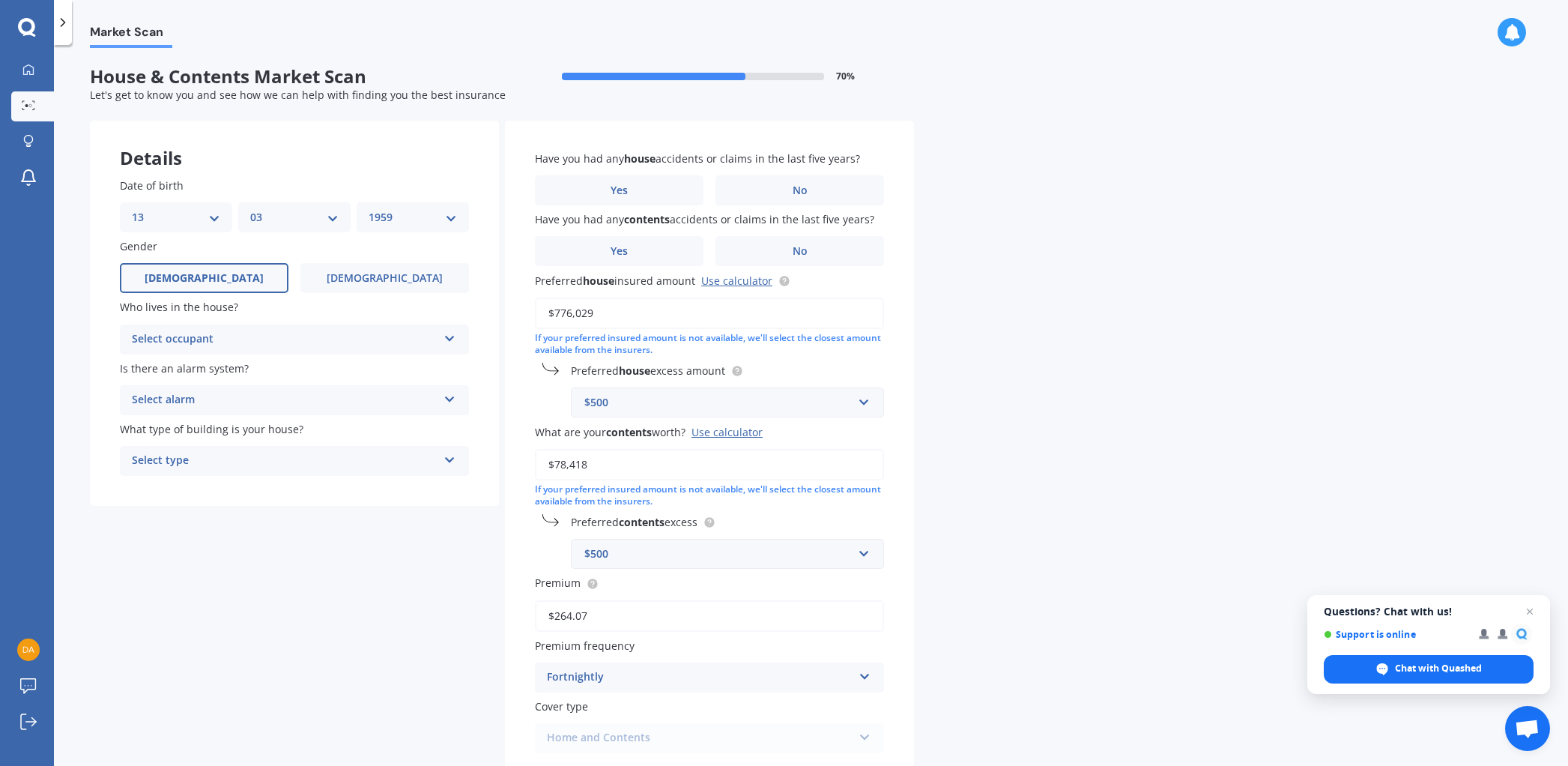
click at [452, 336] on icon at bounding box center [450, 336] width 13 height 11
click at [154, 366] on span "Owner" at bounding box center [150, 368] width 34 height 15
click at [455, 396] on icon at bounding box center [450, 396] width 13 height 11
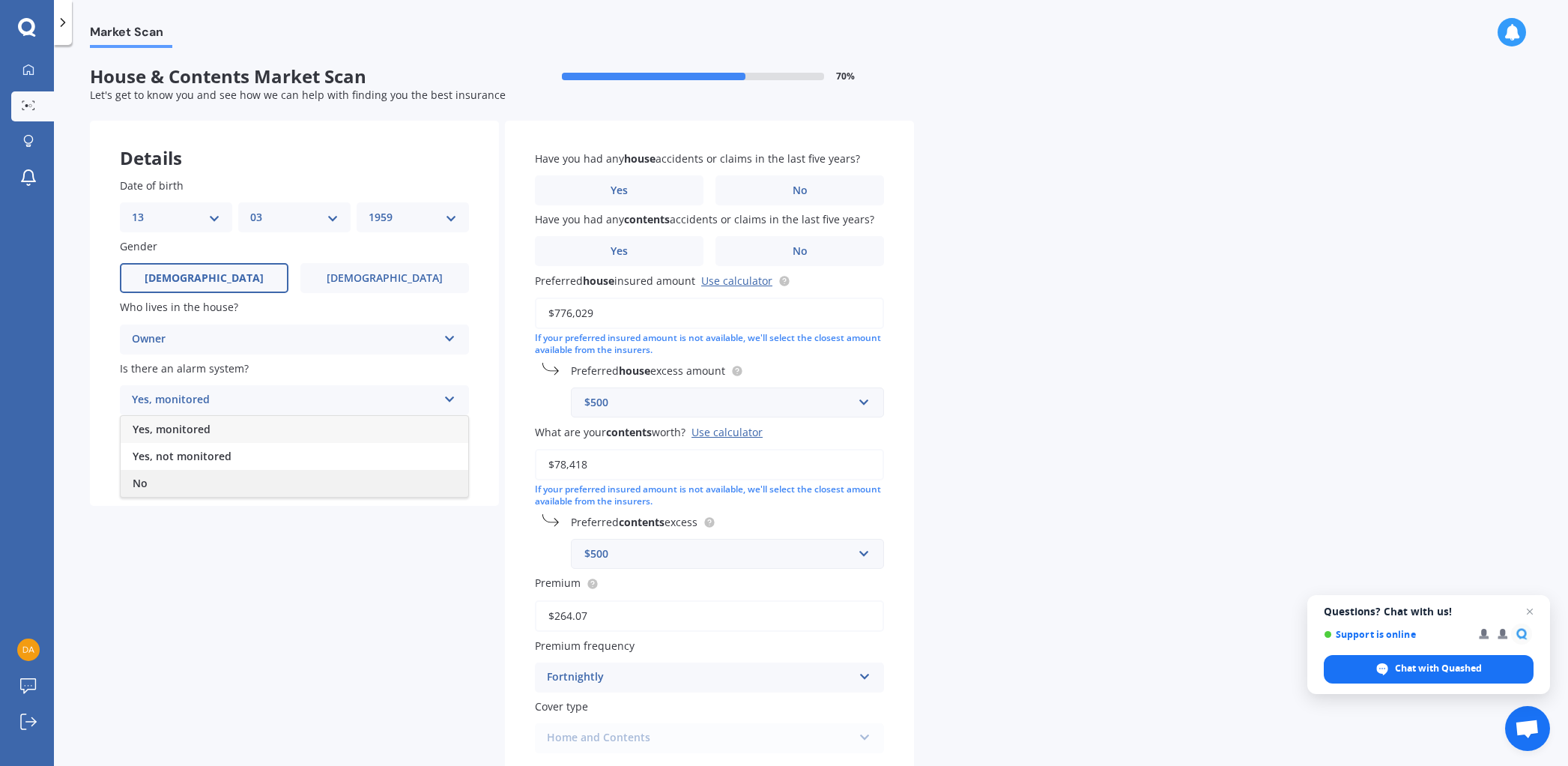
click at [156, 487] on div "No" at bounding box center [294, 483] width 348 height 27
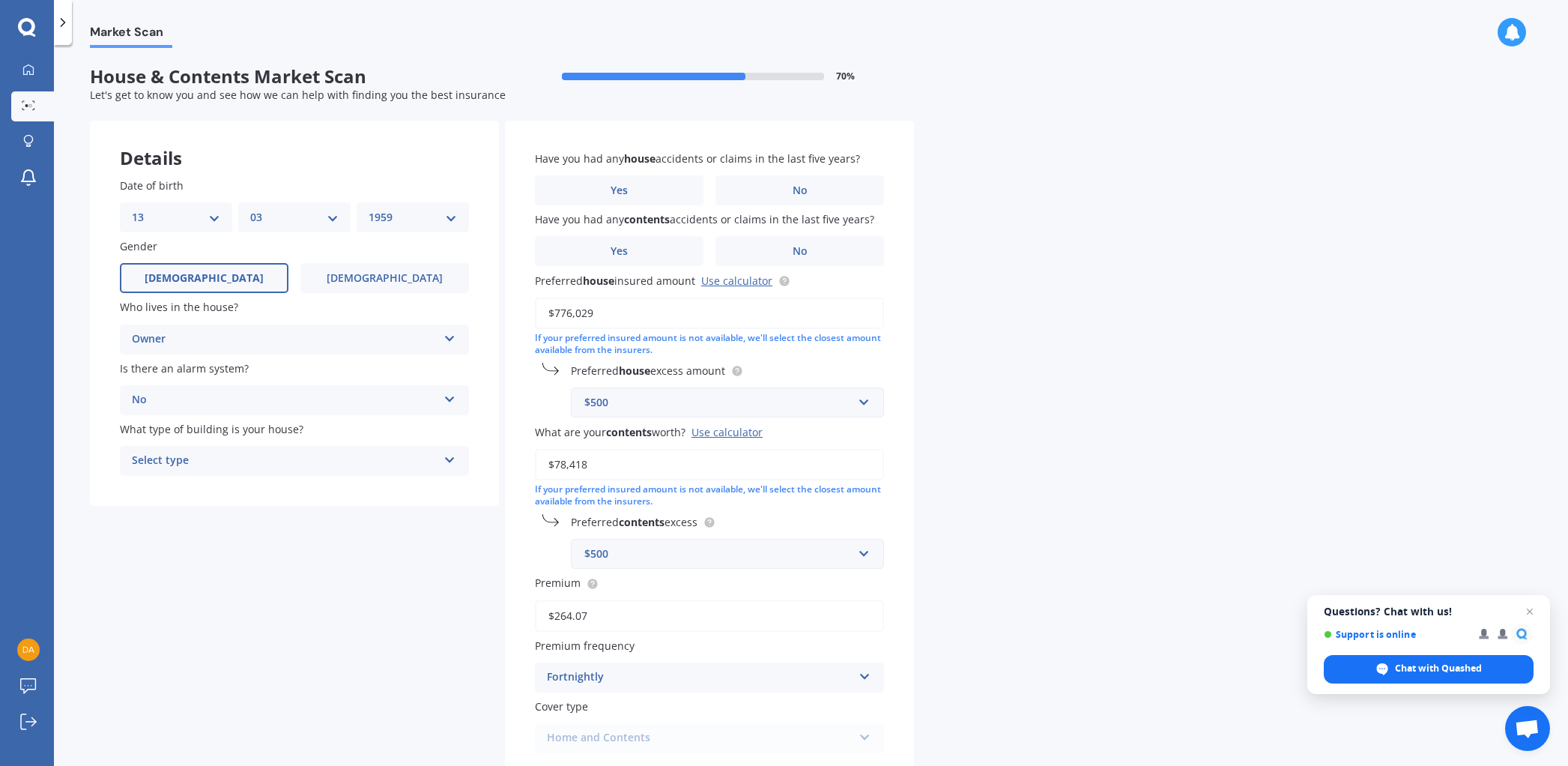
click at [450, 457] on icon at bounding box center [450, 457] width 13 height 11
click at [163, 492] on span "Freestanding" at bounding box center [166, 490] width 66 height 15
click at [847, 190] on label "No" at bounding box center [800, 190] width 168 height 30
click at [0, 0] on input "No" at bounding box center [0, 0] width 0 height 0
click at [825, 250] on label "No" at bounding box center [800, 251] width 168 height 30
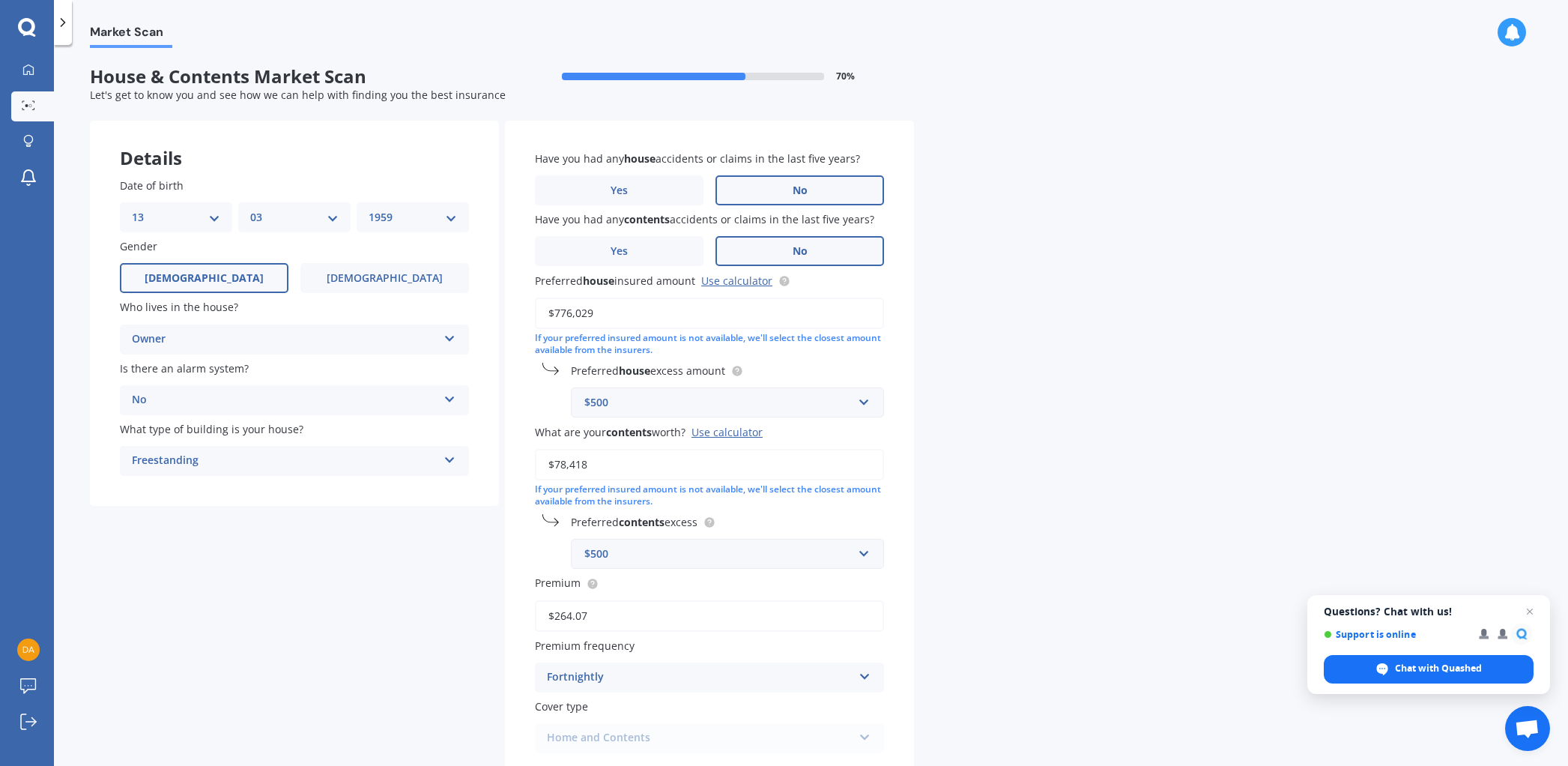
click at [0, 0] on input "No" at bounding box center [0, 0] width 0 height 0
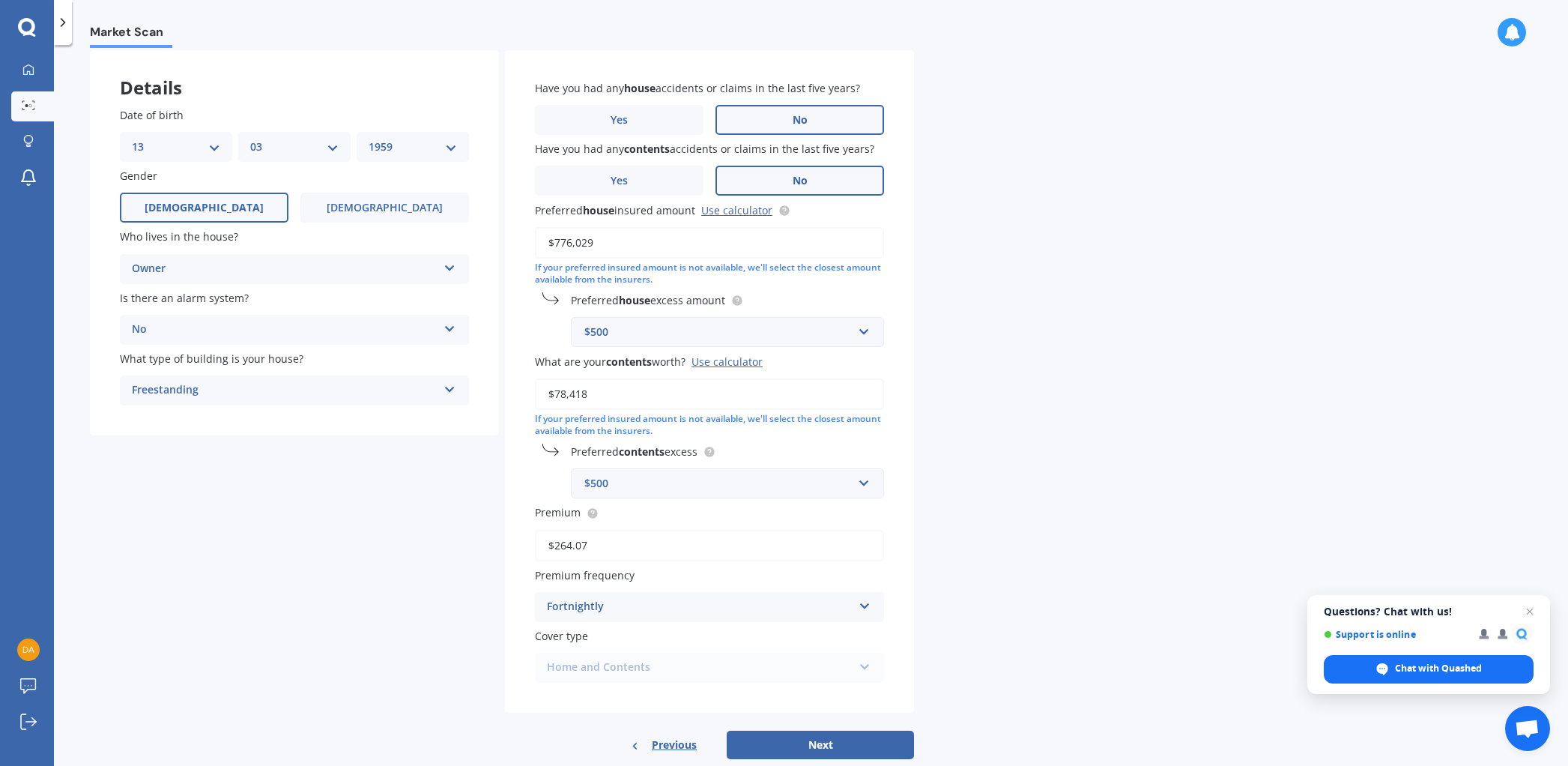
scroll to position [103, 0]
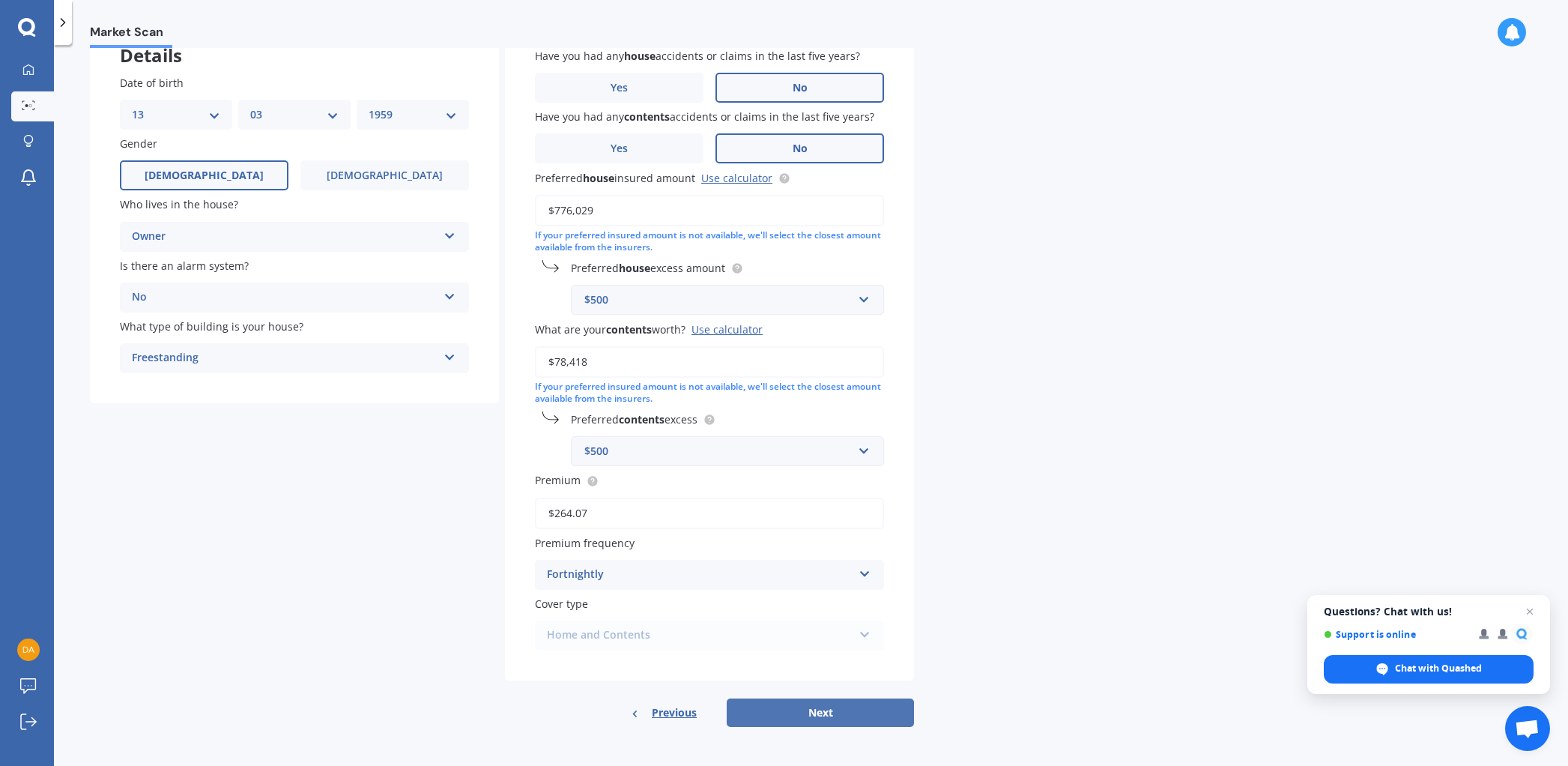
click at [824, 709] on button "Next" at bounding box center [821, 712] width 188 height 28
select select "13"
select select "03"
select select "1959"
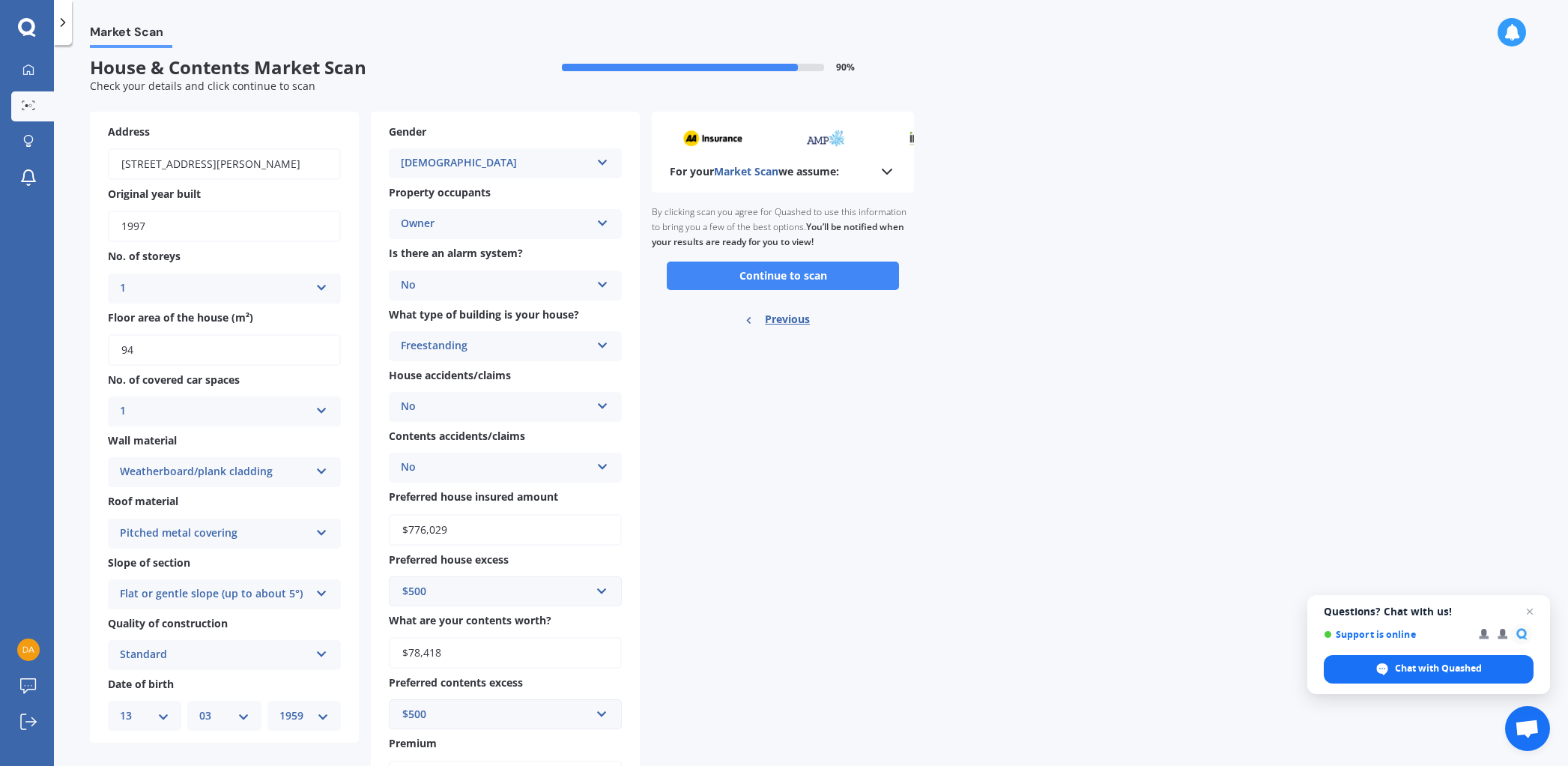
scroll to position [0, 0]
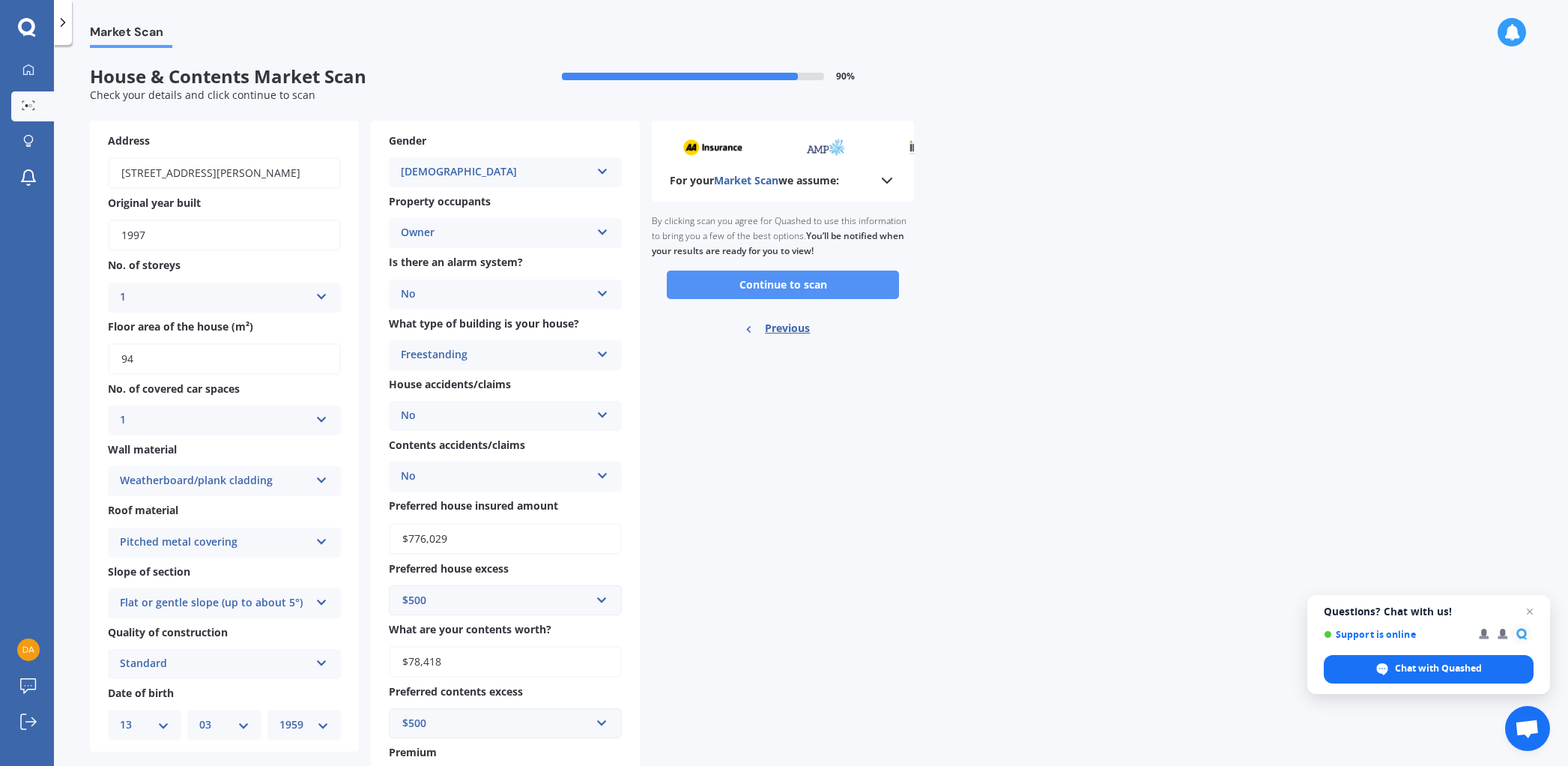
click at [794, 285] on button "Continue to scan" at bounding box center [782, 284] width 232 height 28
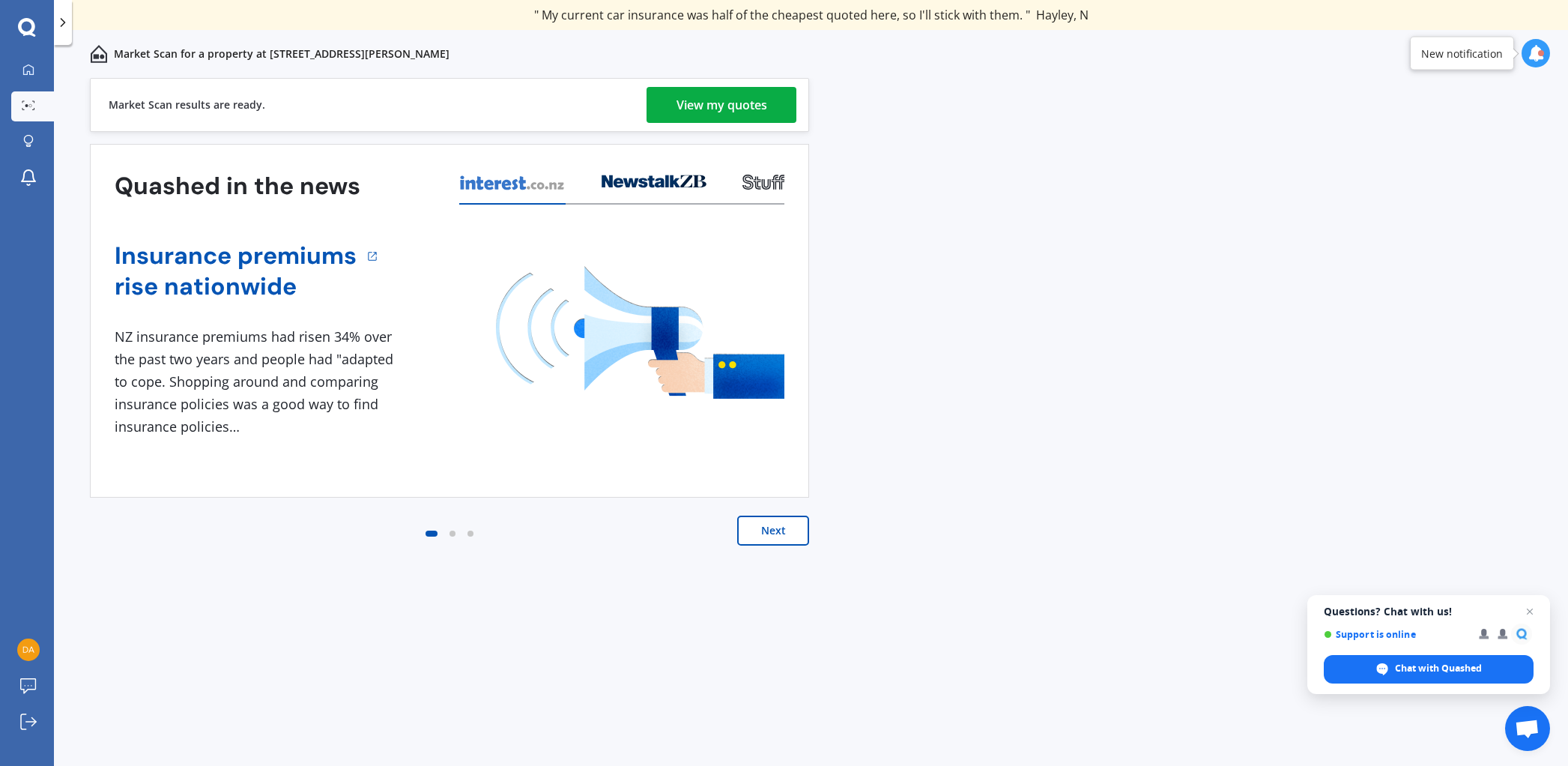
click at [703, 104] on div "View my quotes" at bounding box center [721, 104] width 91 height 36
